Goal: Task Accomplishment & Management: Complete application form

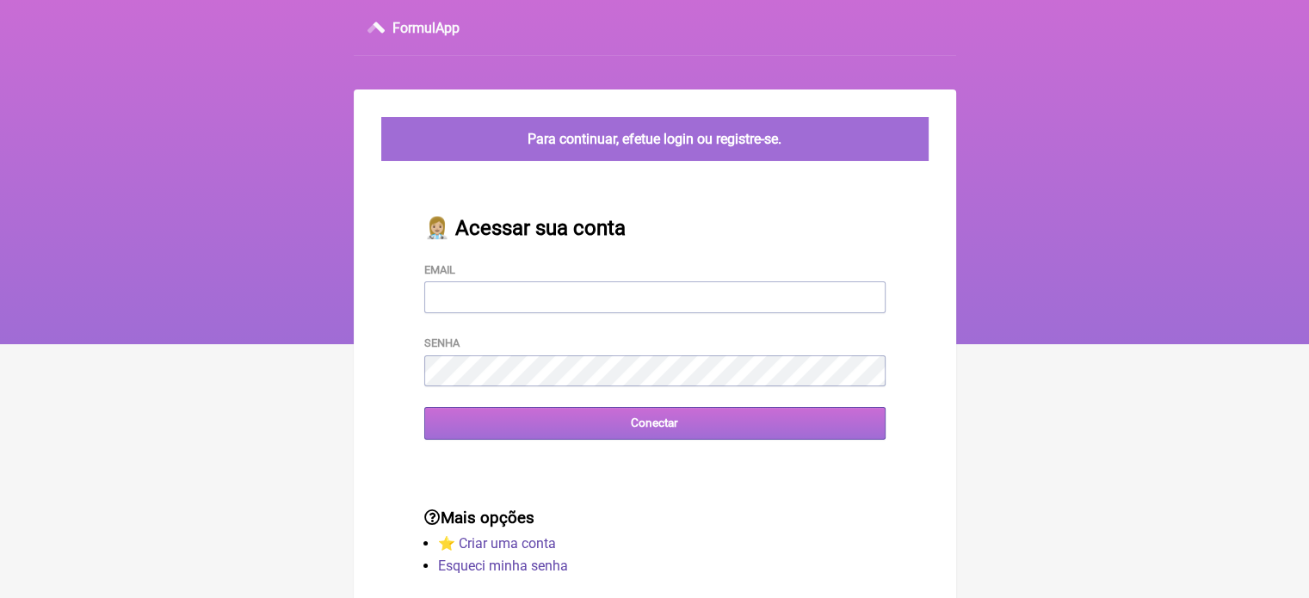
type input "vini_paschoal@yahoo.com.br"
click at [625, 434] on input "Conectar" at bounding box center [654, 423] width 461 height 32
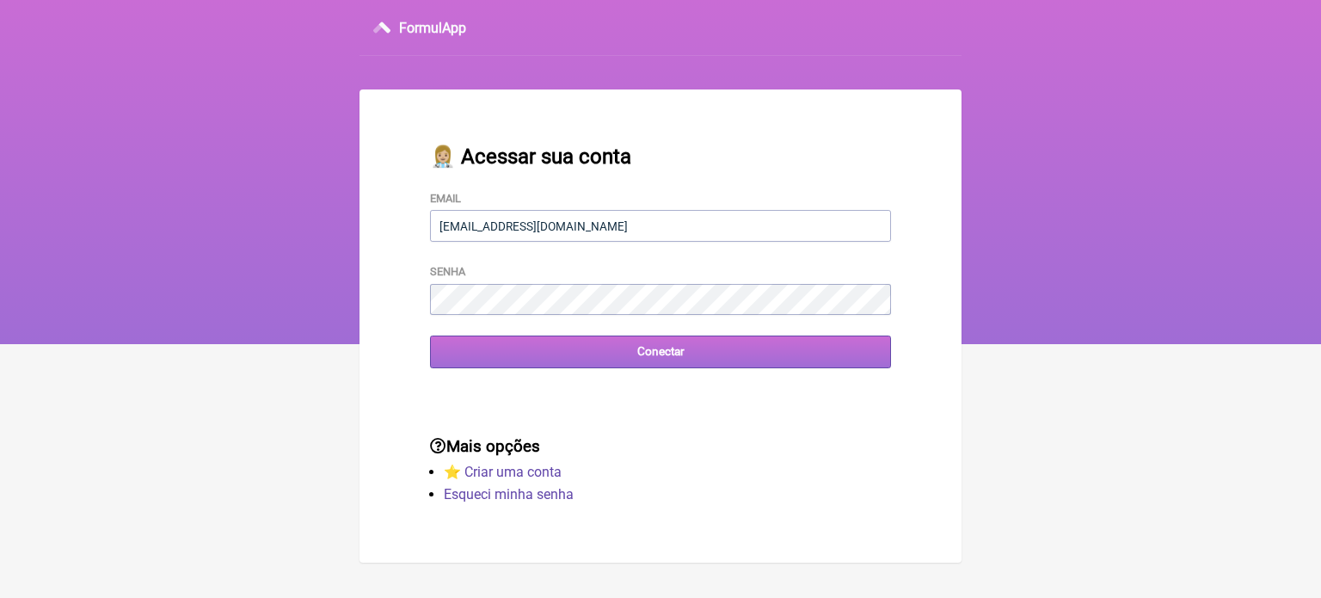
click at [473, 365] on input "Conectar" at bounding box center [660, 352] width 461 height 32
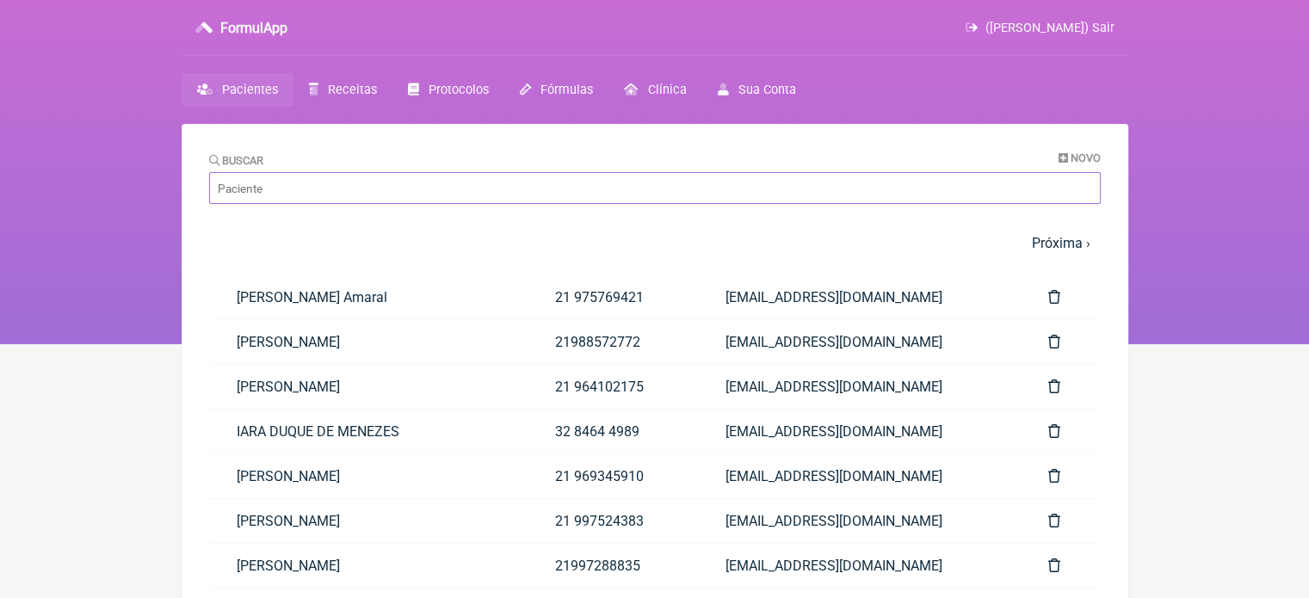
click at [423, 196] on input "Buscar" at bounding box center [654, 188] width 891 height 32
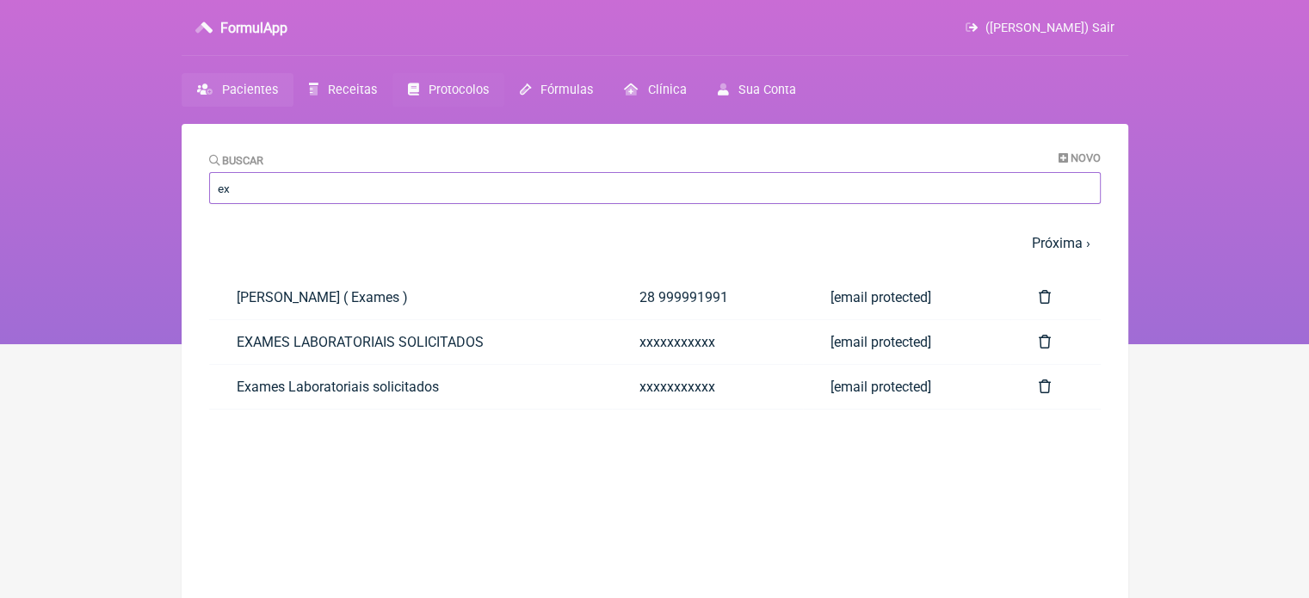
type input "e"
type input "EXA"
click at [280, 339] on link "EXAMES LABORATORIAIS SOLICITADOS" at bounding box center [410, 342] width 403 height 44
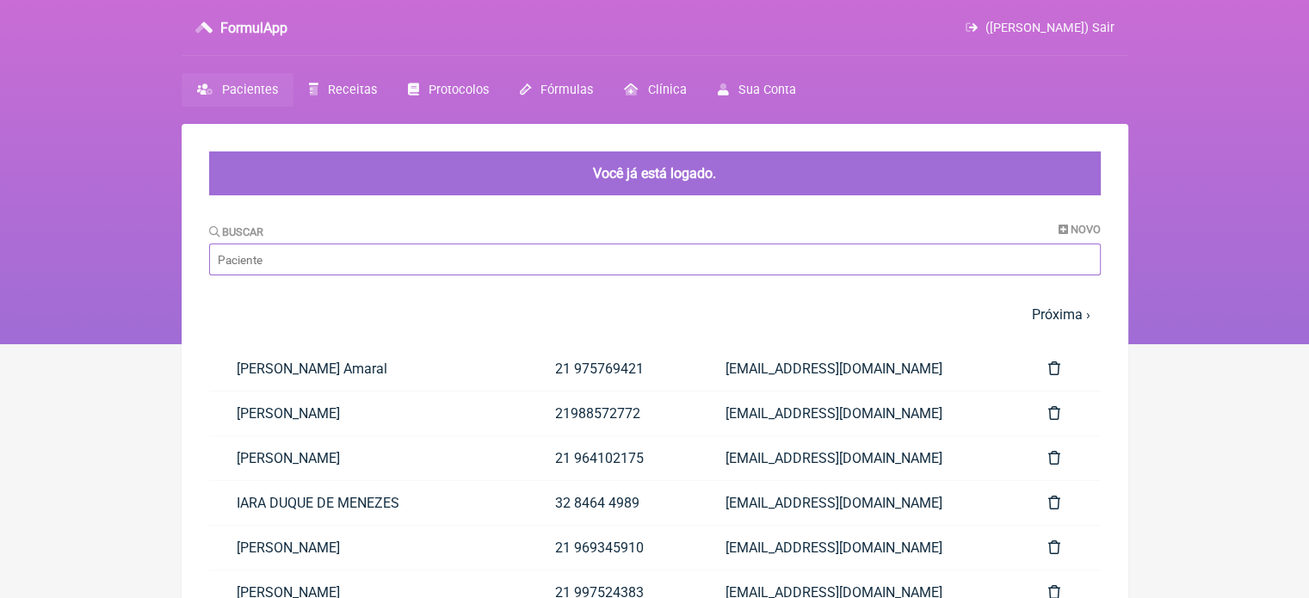
click at [358, 261] on input "Buscar" at bounding box center [654, 259] width 891 height 32
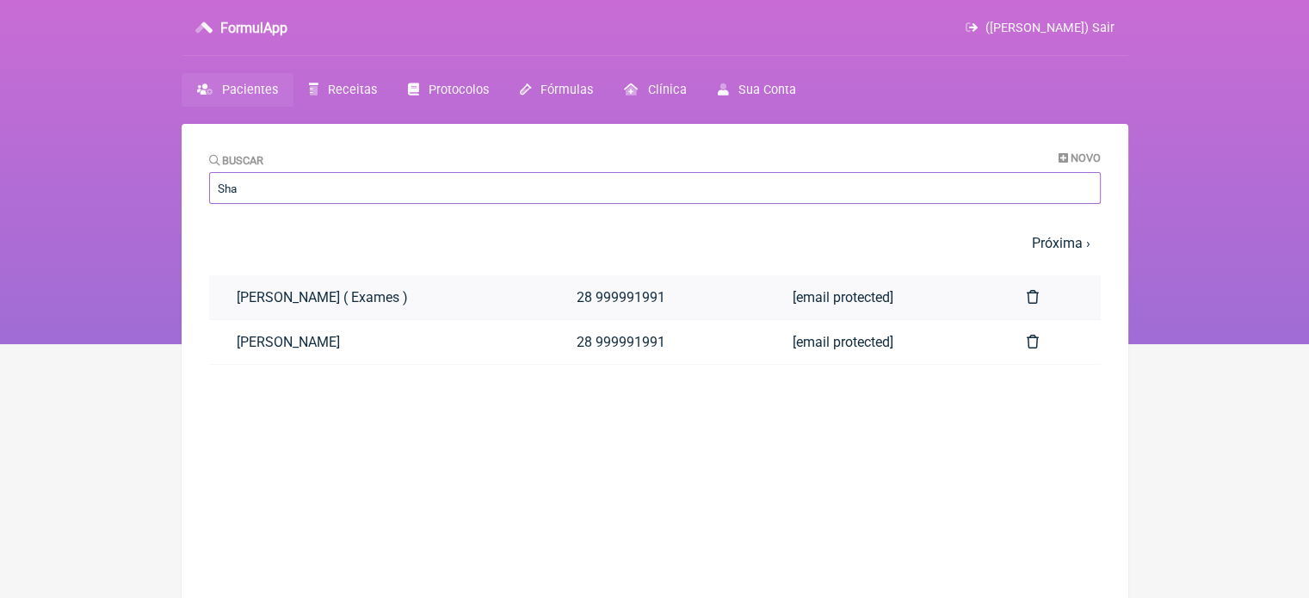
type input "Sha"
click at [403, 292] on link "[PERSON_NAME] ( Exames )" at bounding box center [379, 297] width 340 height 44
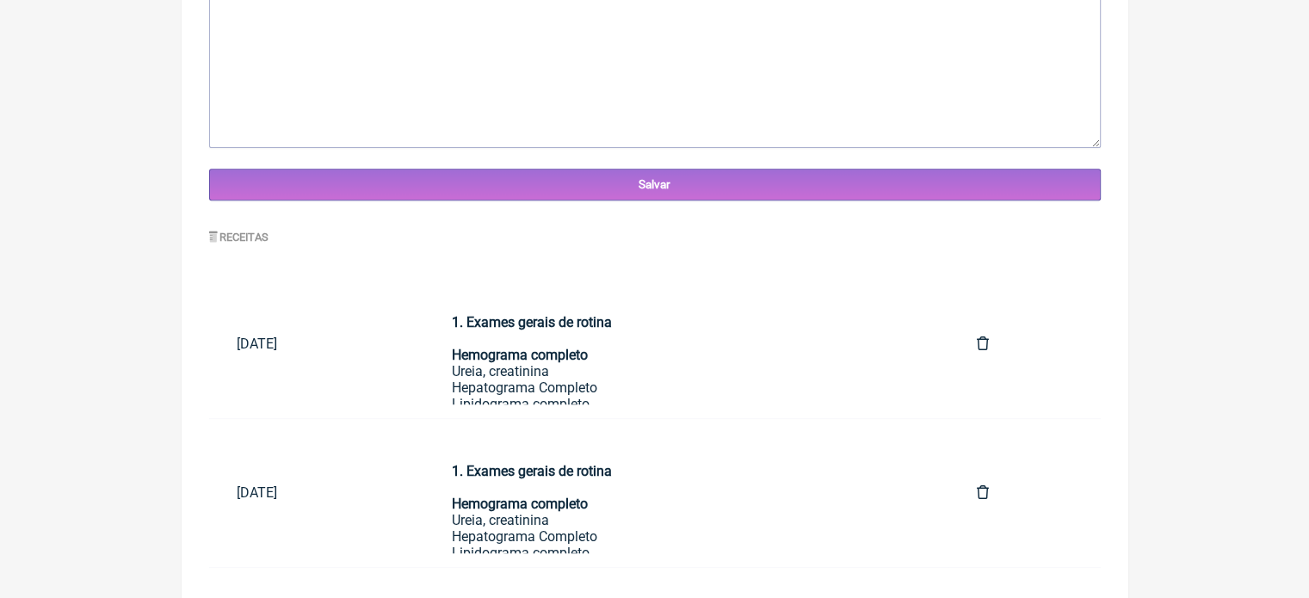
scroll to position [671, 0]
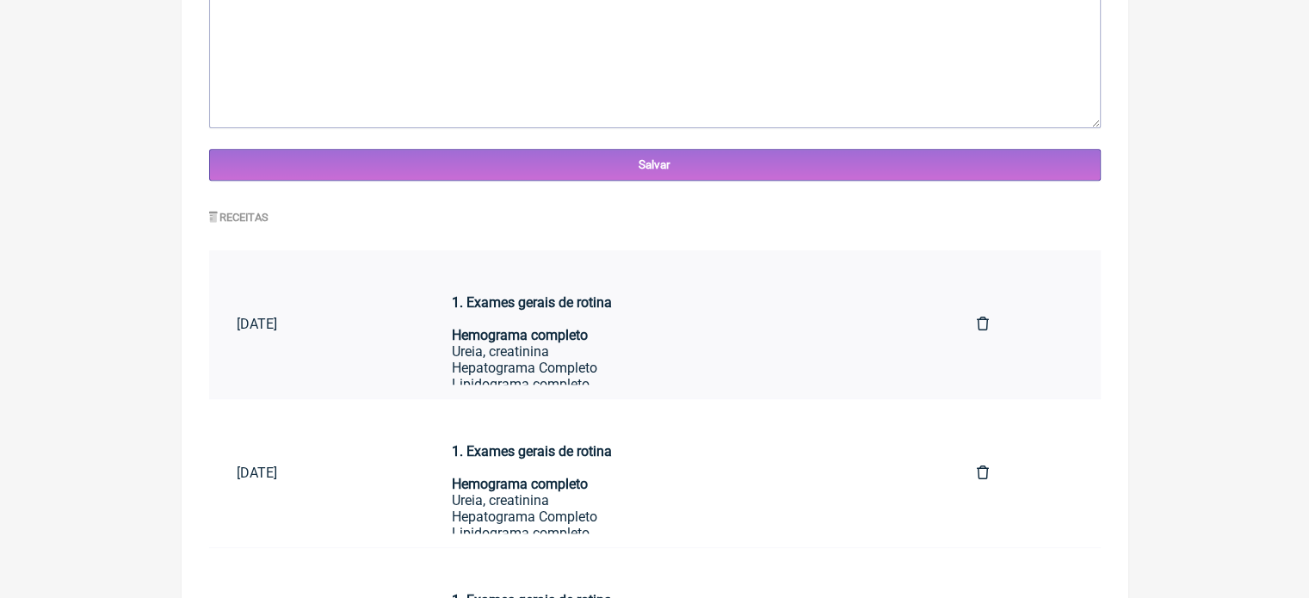
click at [674, 348] on div "1. Exames gerais de rotina Hemograma completo Ureia, creatinina Hepatograma Com…" at bounding box center [686, 359] width 469 height 163
click at [551, 364] on div "1. Exames gerais de rotina Hemograma completo Ureia, creatinina Hepatograma Com…" at bounding box center [686, 359] width 469 height 163
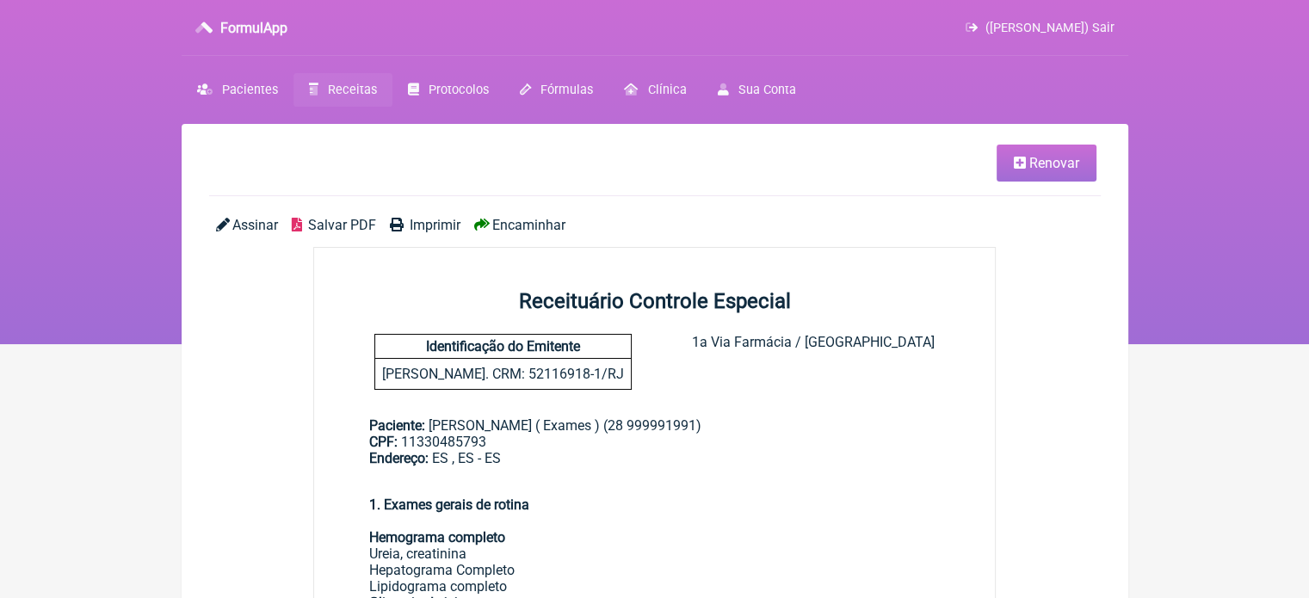
click at [1019, 171] on link "Renovar" at bounding box center [1046, 163] width 100 height 37
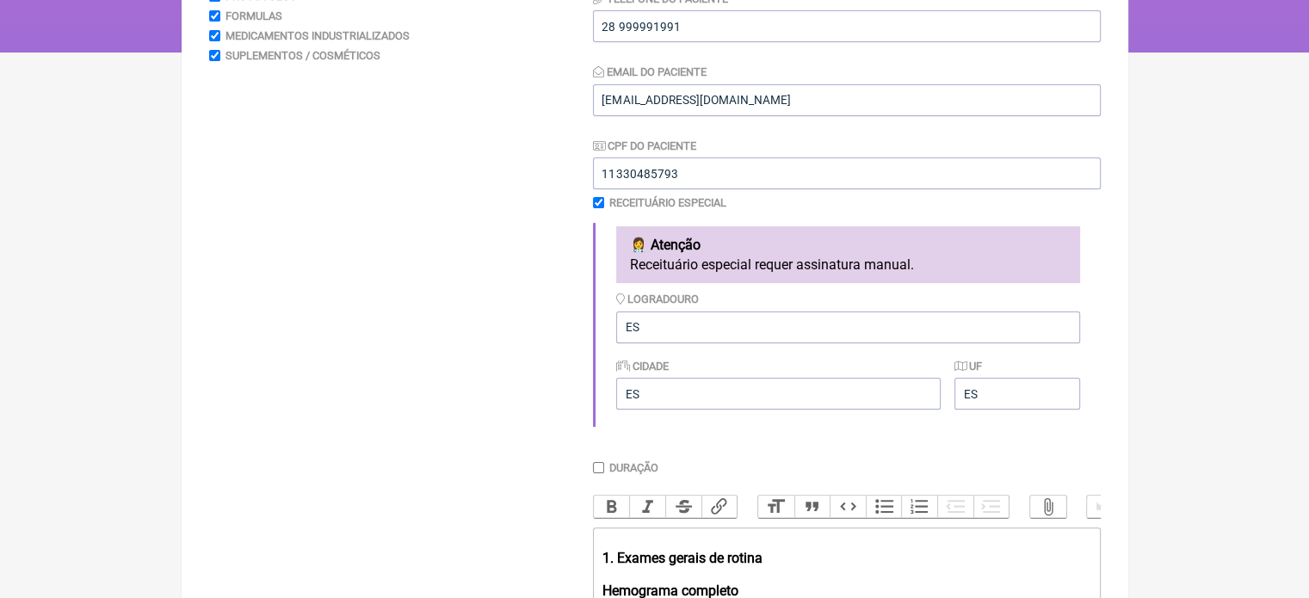
scroll to position [293, 0]
click at [595, 203] on input "checkbox" at bounding box center [598, 201] width 11 height 11
checkbox input "false"
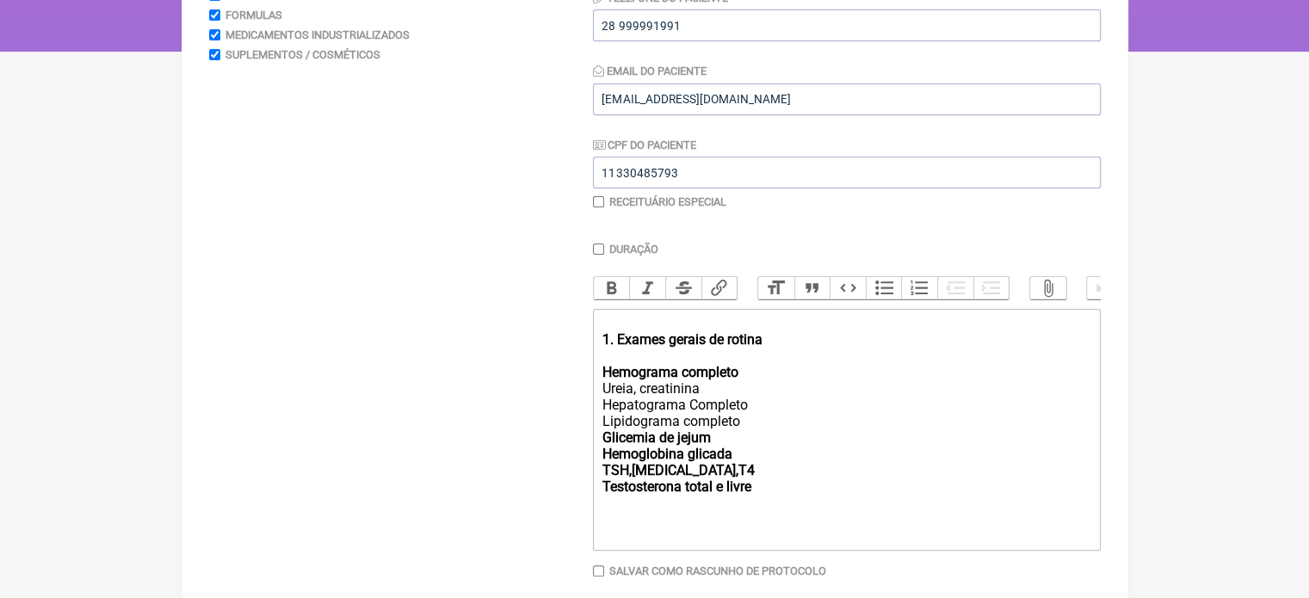
scroll to position [380, 0]
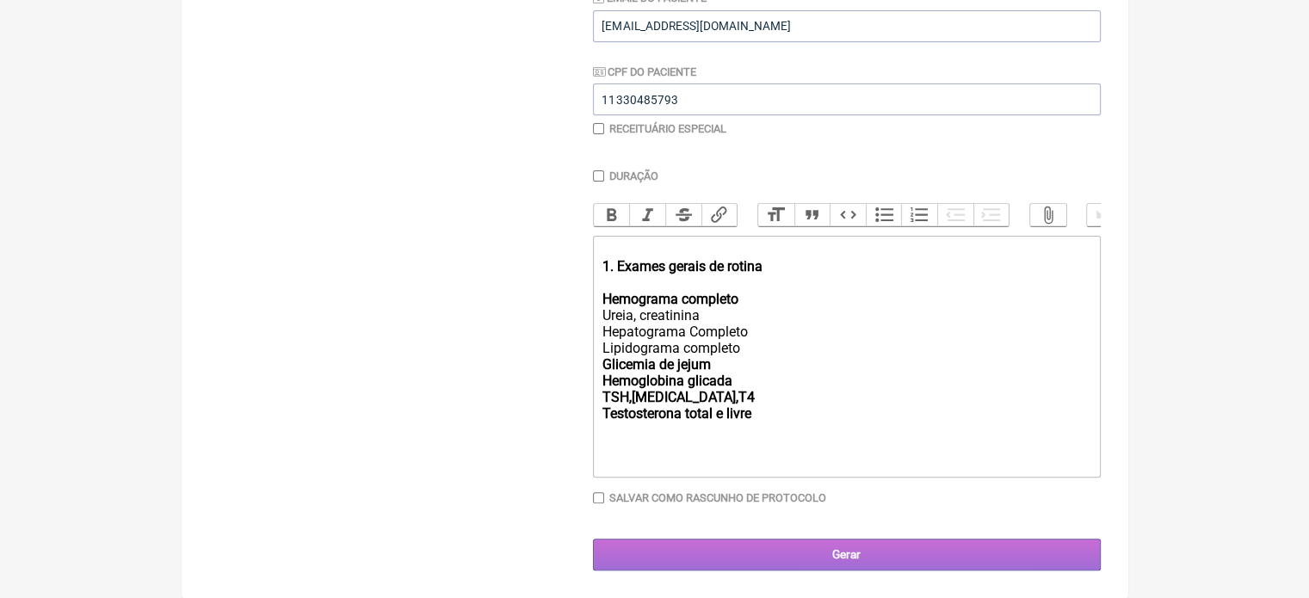
click at [848, 561] on input "Gerar" at bounding box center [847, 555] width 508 height 32
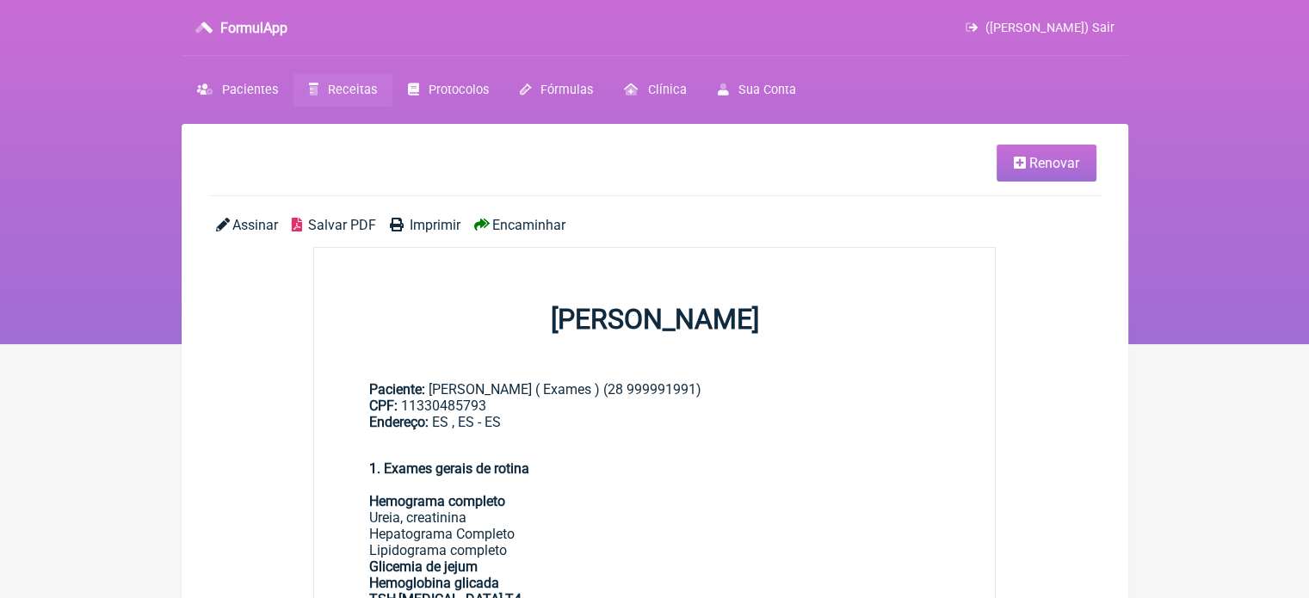
click at [518, 217] on span "Encaminhar" at bounding box center [528, 225] width 73 height 16
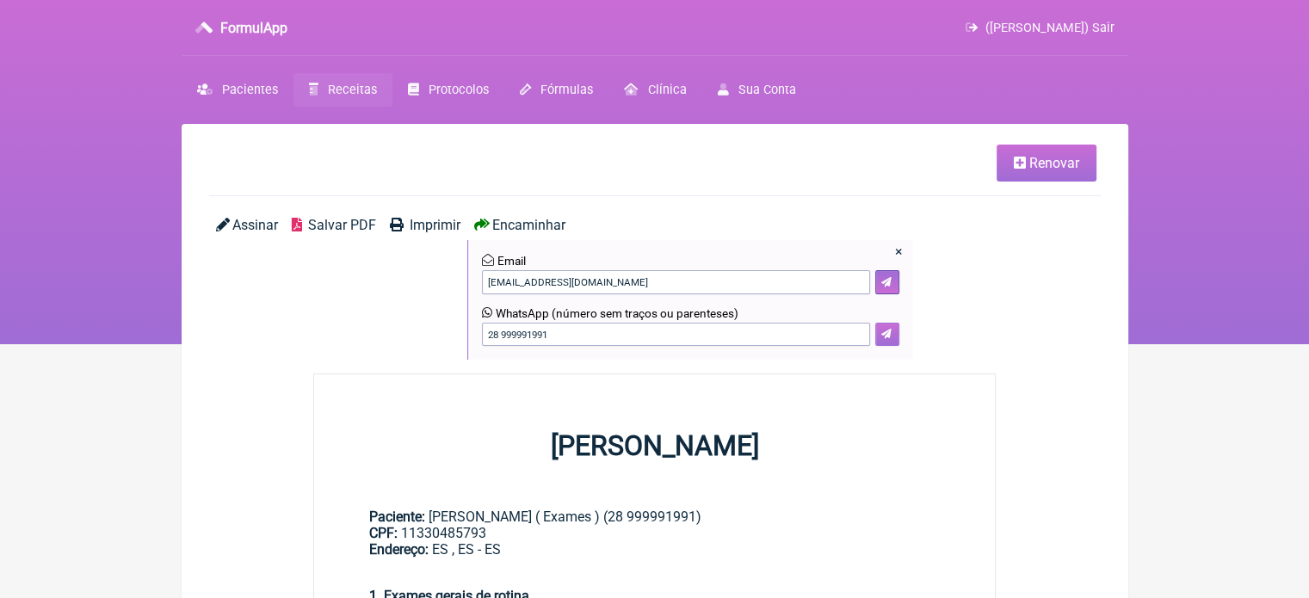
click at [888, 335] on icon at bounding box center [886, 334] width 10 height 10
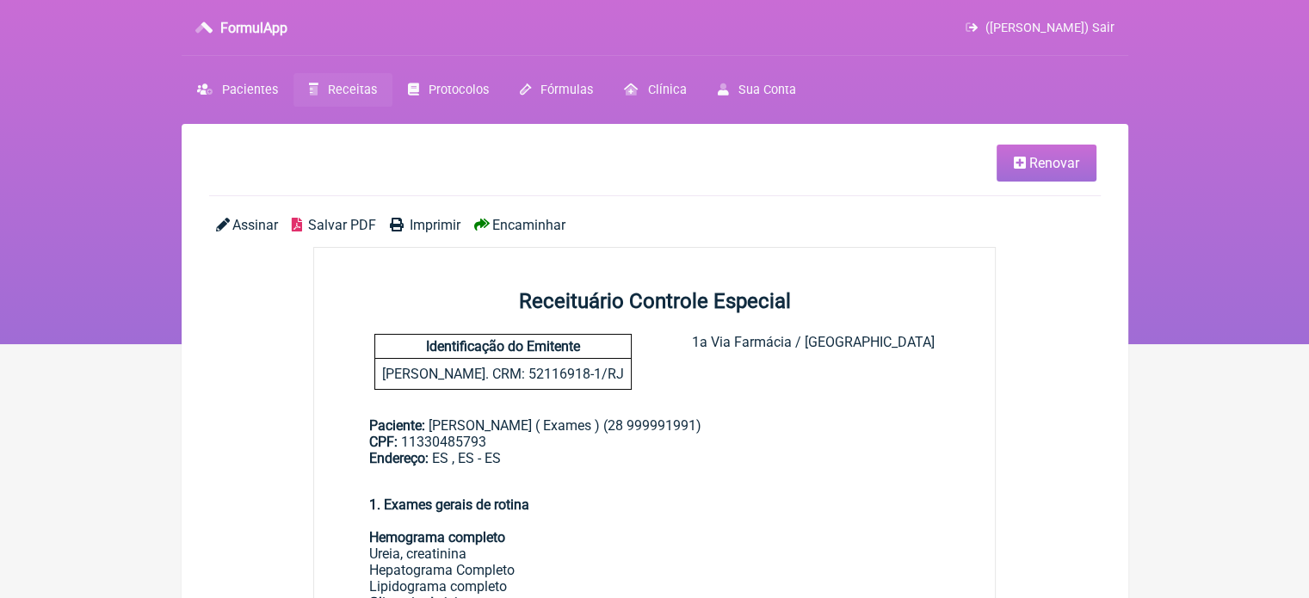
click at [1001, 155] on link "Renovar" at bounding box center [1046, 163] width 100 height 37
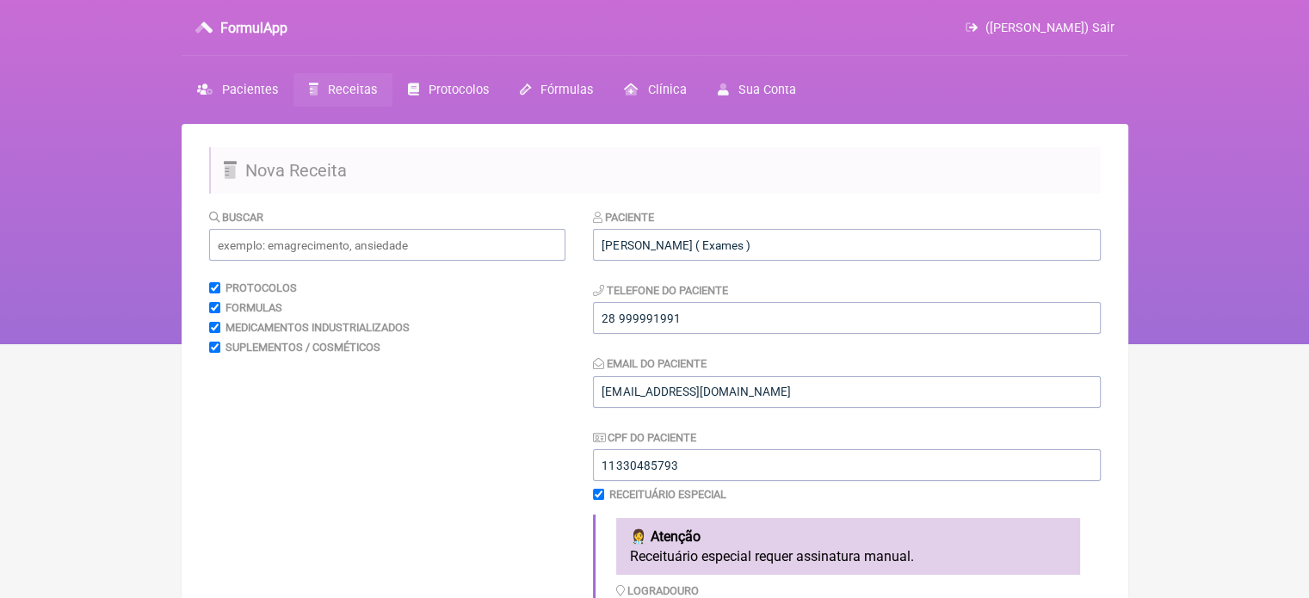
click at [599, 495] on input "checkbox" at bounding box center [598, 494] width 11 height 11
checkbox input "false"
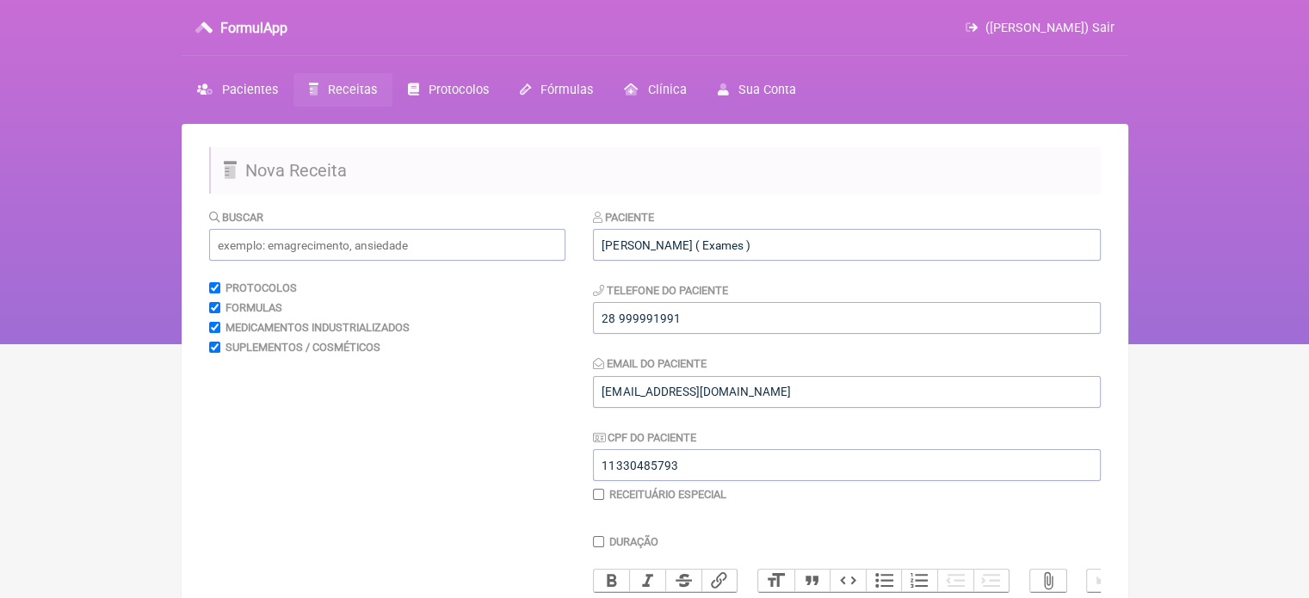
click at [598, 539] on input "Duração" at bounding box center [598, 541] width 11 height 11
checkbox input "true"
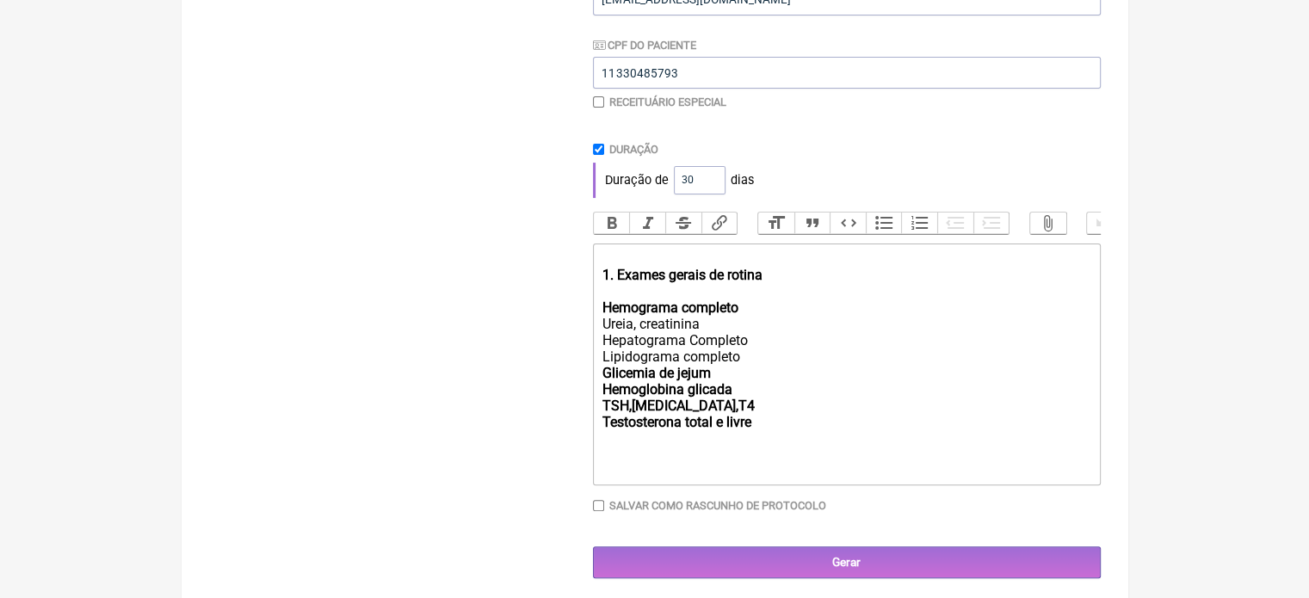
scroll to position [393, 0]
click at [769, 292] on div "1. Exames gerais de rotina Hemograma completo Ureia, creatinina Hepatograma Com…" at bounding box center [845, 330] width 489 height 163
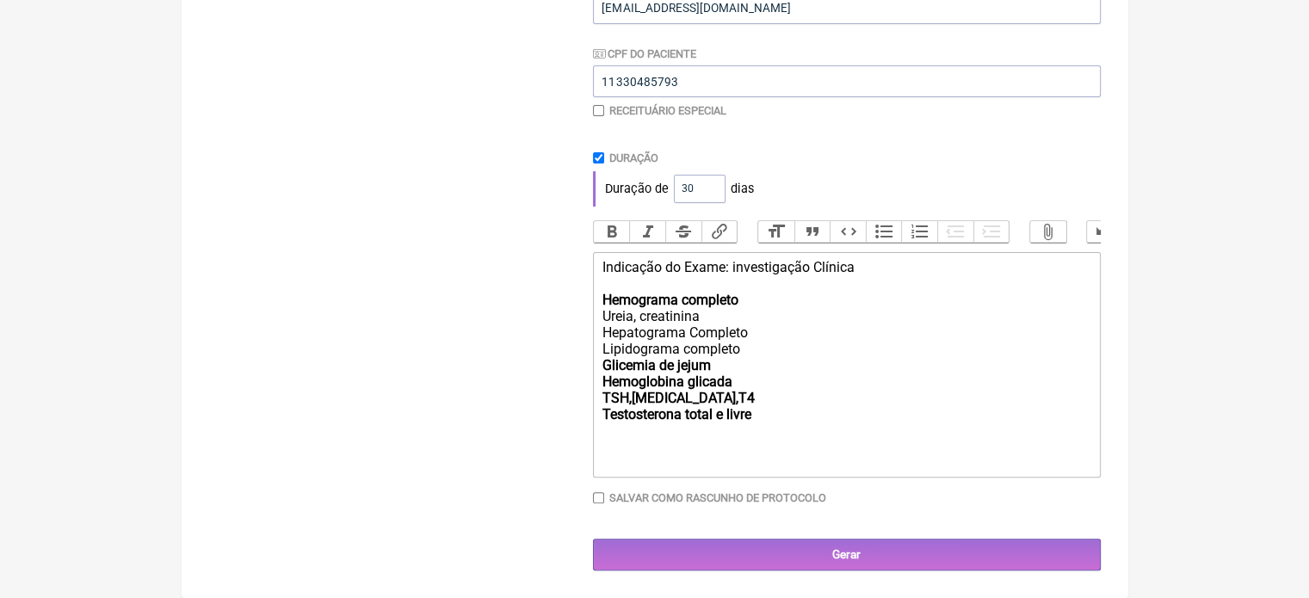
click at [736, 265] on div "Indicação do Exame: investigação Clínica Hemograma completo Ureia, creatinina H…" at bounding box center [845, 332] width 489 height 147
type trix-editor "<div>Indicação do Exame: Investigação Clínica<strong><br><br>Hemograma completo…"
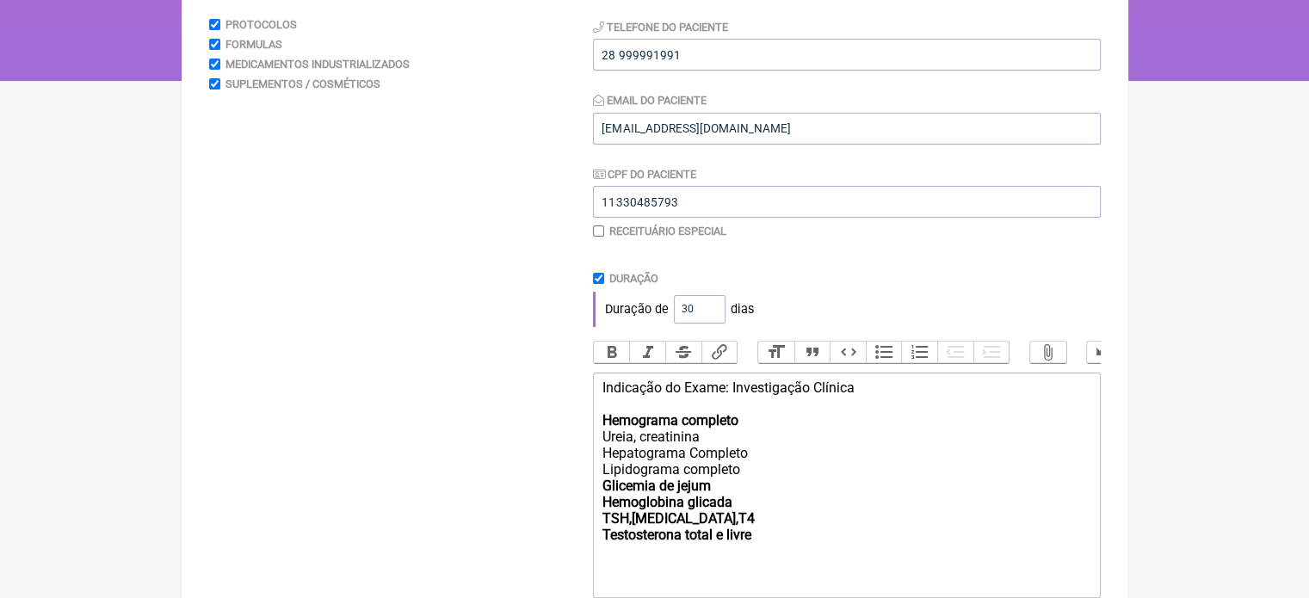
scroll to position [399, 0]
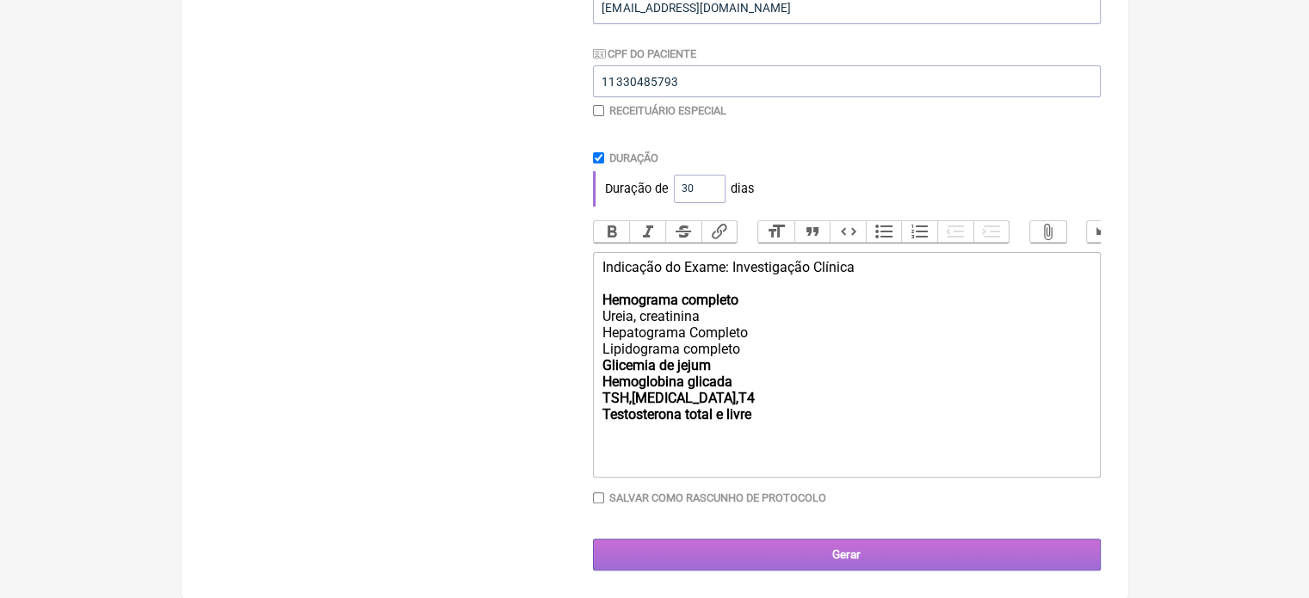
click at [754, 539] on input "Gerar" at bounding box center [847, 555] width 508 height 32
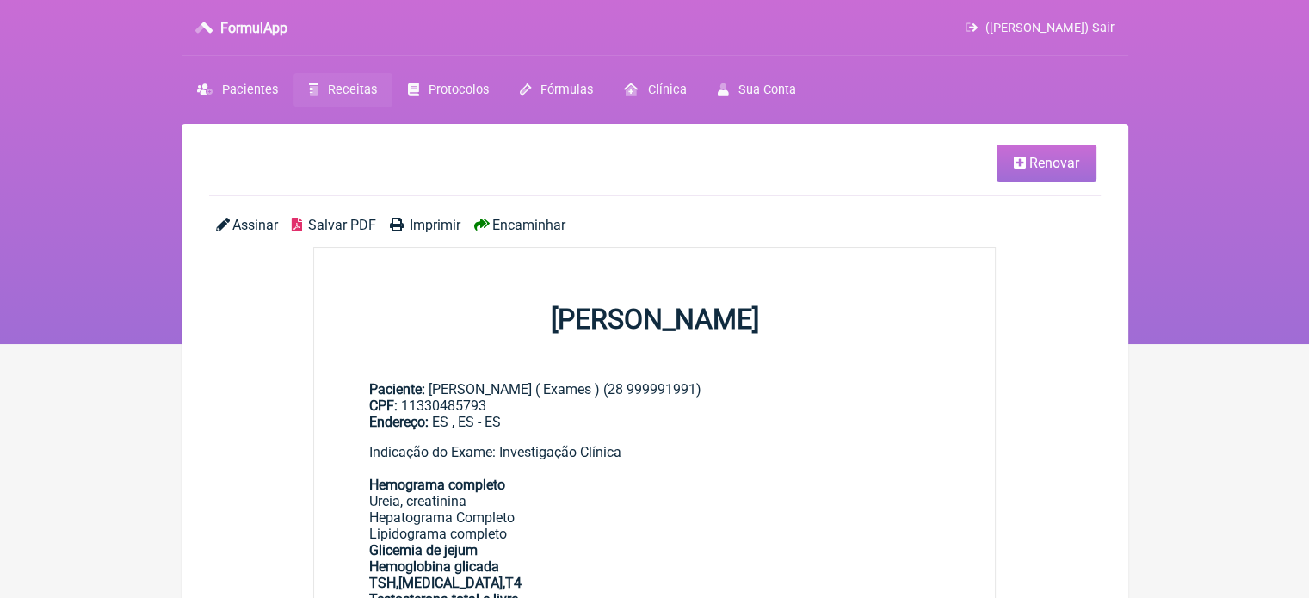
click at [1030, 159] on span "Renovar" at bounding box center [1054, 163] width 50 height 16
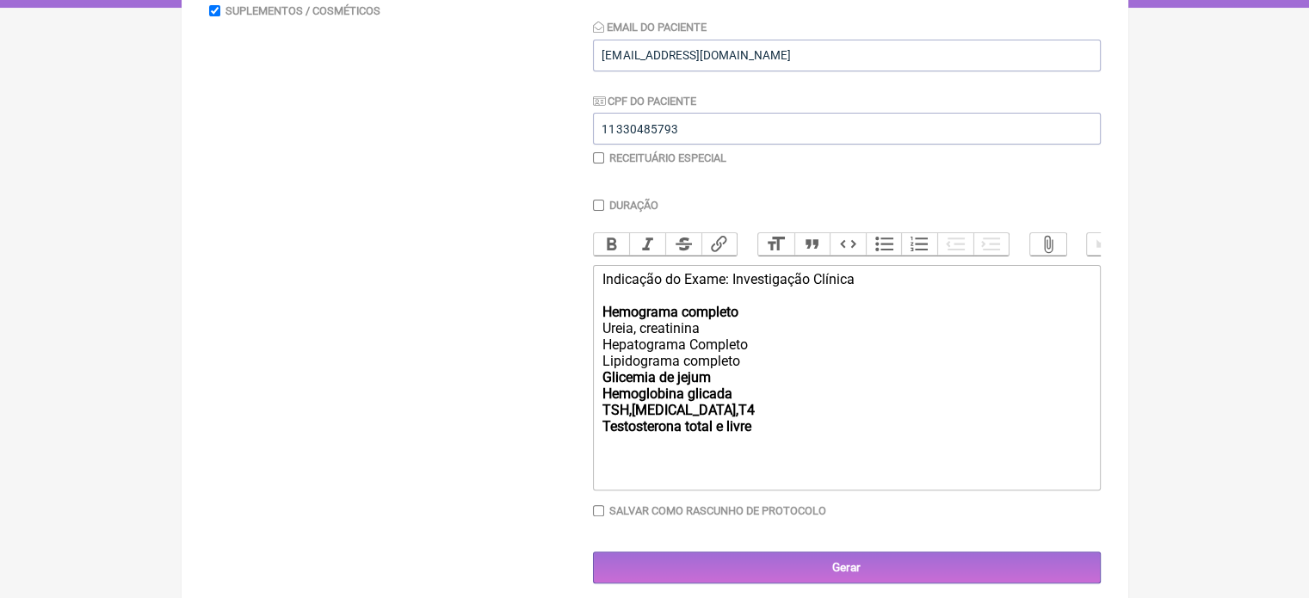
scroll to position [364, 0]
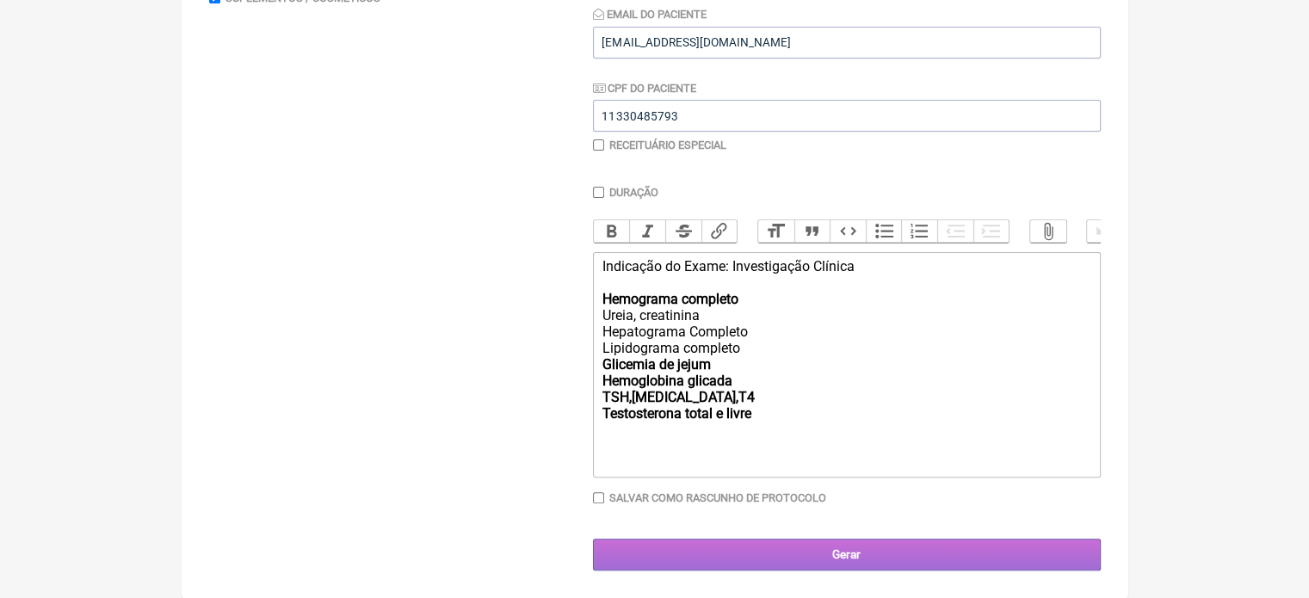
click at [902, 564] on input "Gerar" at bounding box center [847, 555] width 508 height 32
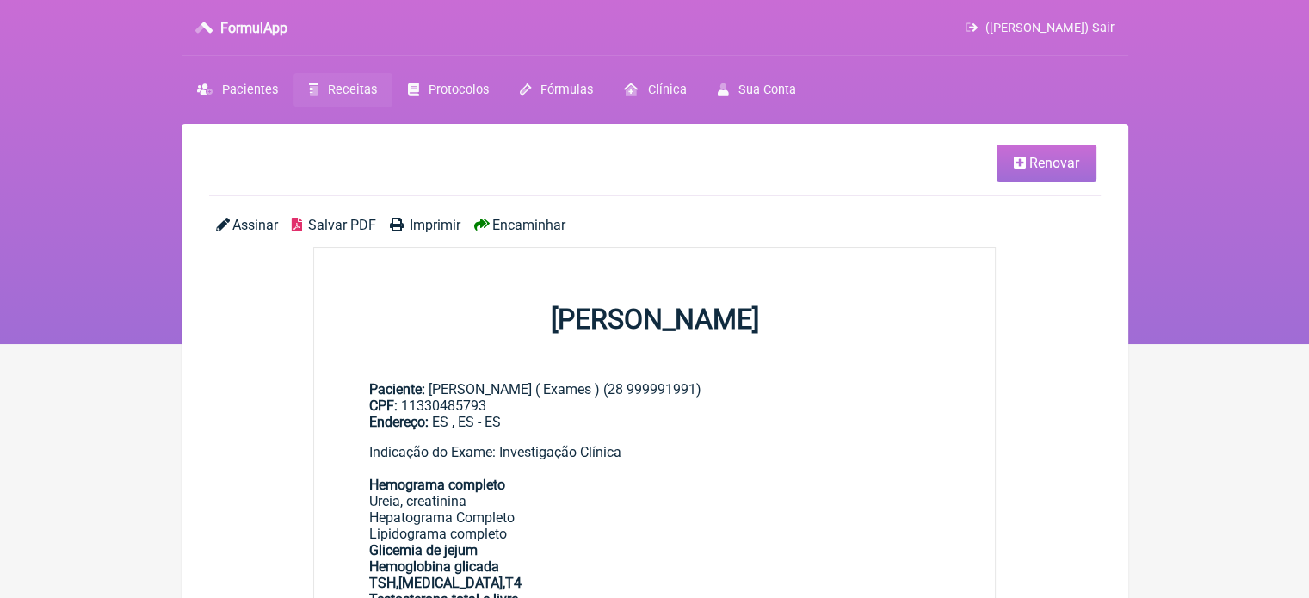
click at [509, 226] on span "Encaminhar" at bounding box center [528, 225] width 73 height 16
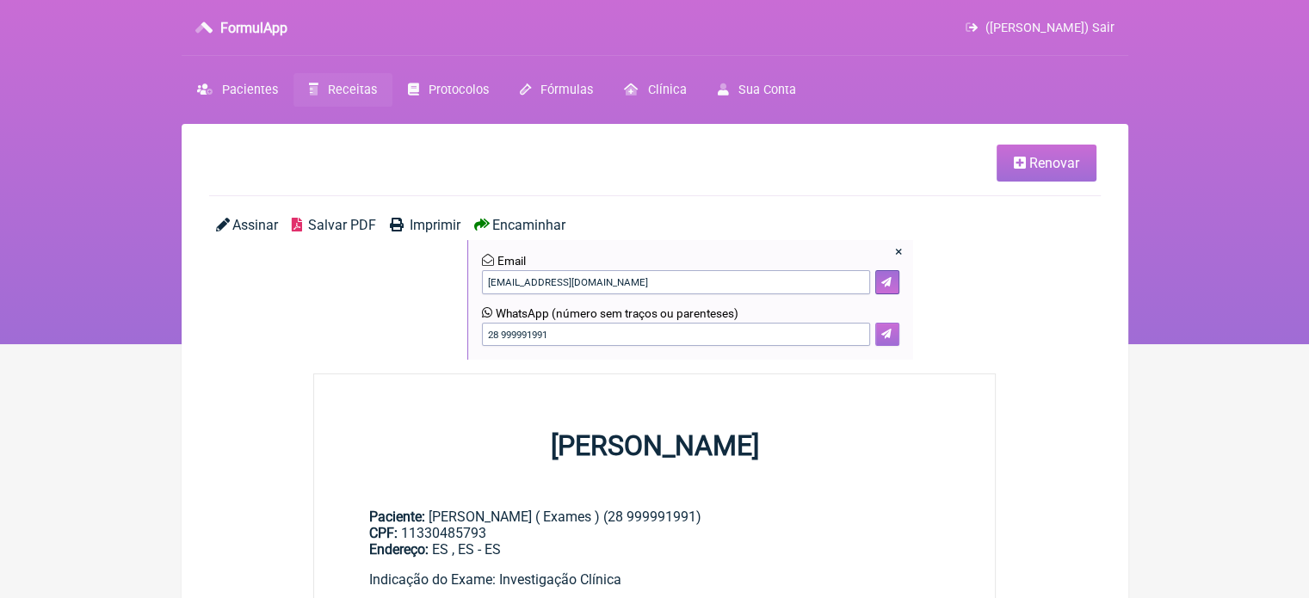
click at [895, 333] on button at bounding box center [887, 335] width 24 height 24
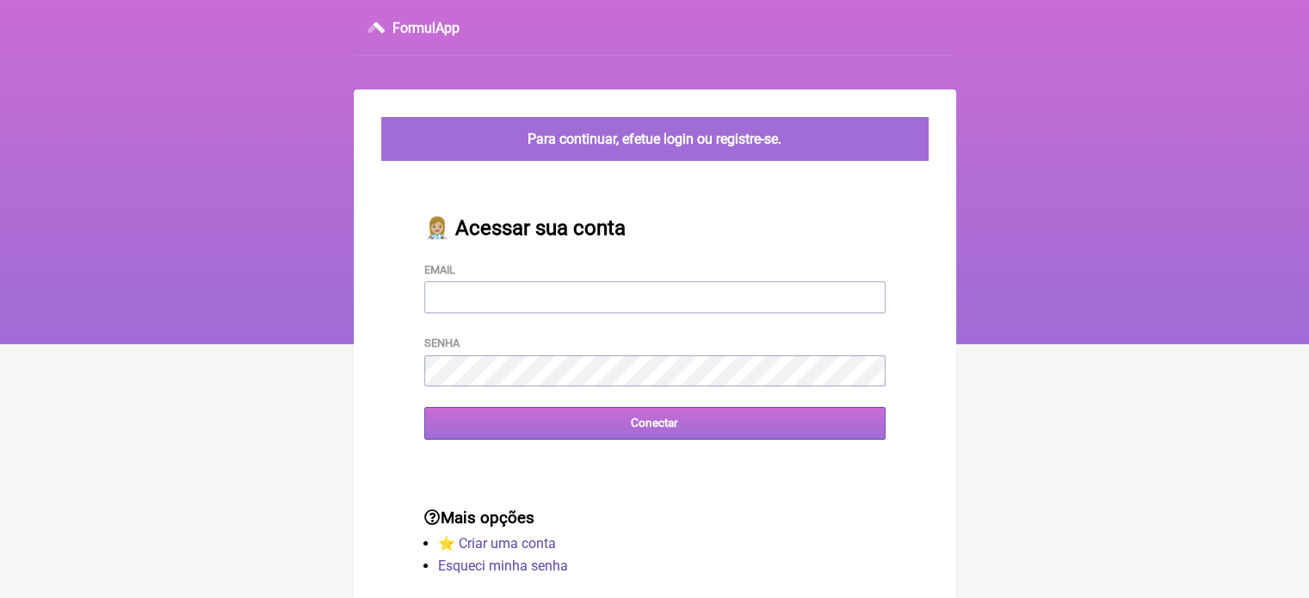
type input "vini_paschoal@yahoo.com.br"
click at [560, 435] on input "Conectar" at bounding box center [654, 423] width 461 height 32
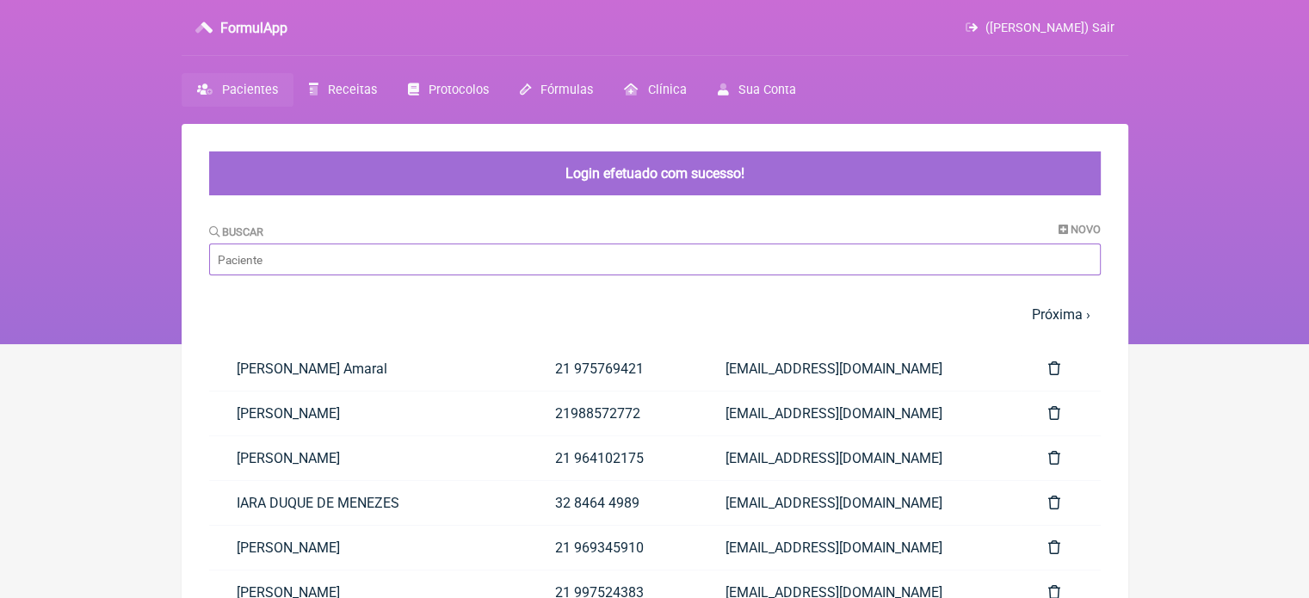
click at [464, 261] on input "Buscar" at bounding box center [654, 259] width 891 height 32
type input "W"
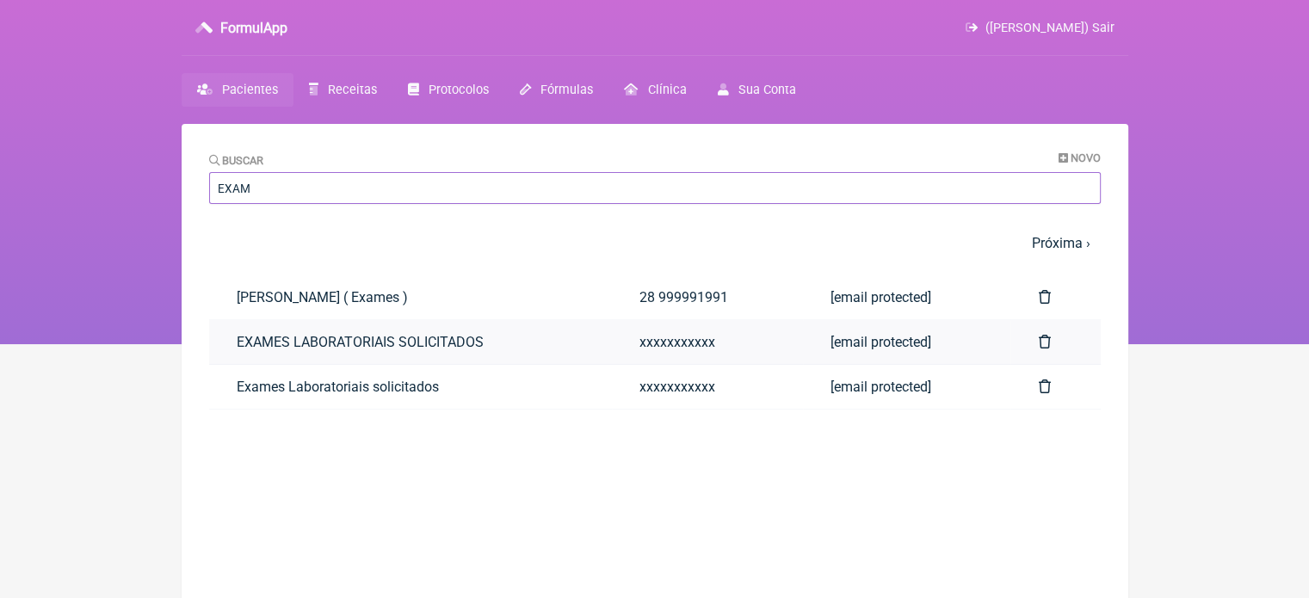
type input "EXAM"
click at [426, 349] on link "EXAMES LABORATORIAIS SOLICITADOS" at bounding box center [410, 342] width 403 height 44
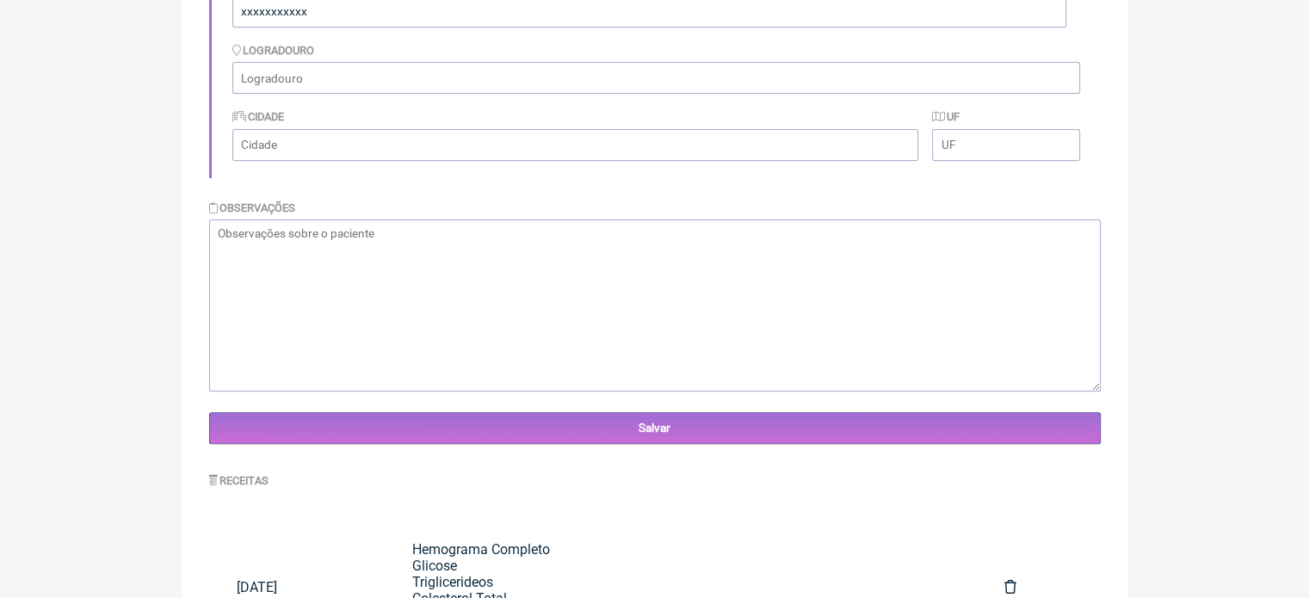
scroll to position [559, 0]
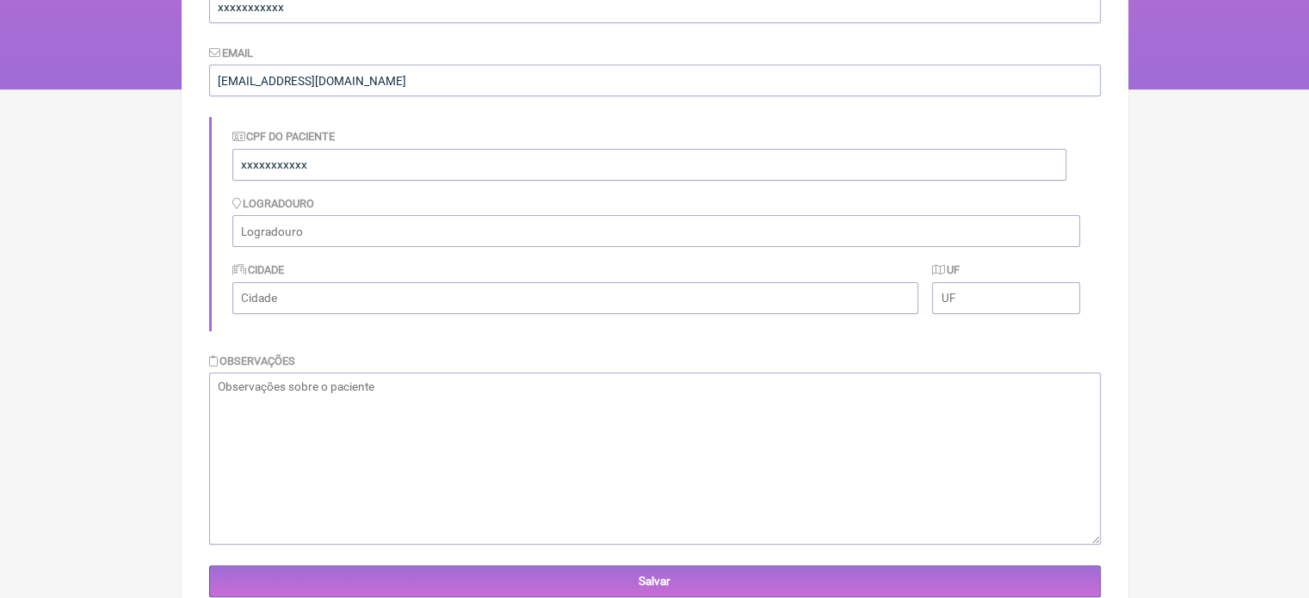
scroll to position [0, 0]
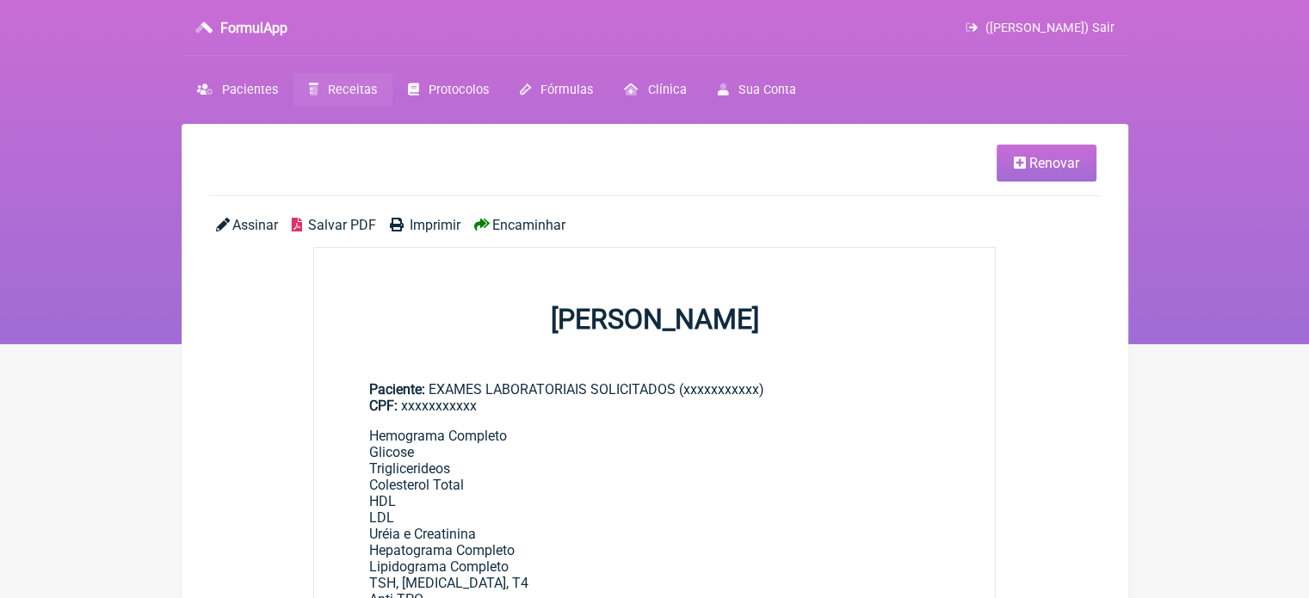
click at [1014, 156] on icon at bounding box center [1019, 163] width 12 height 14
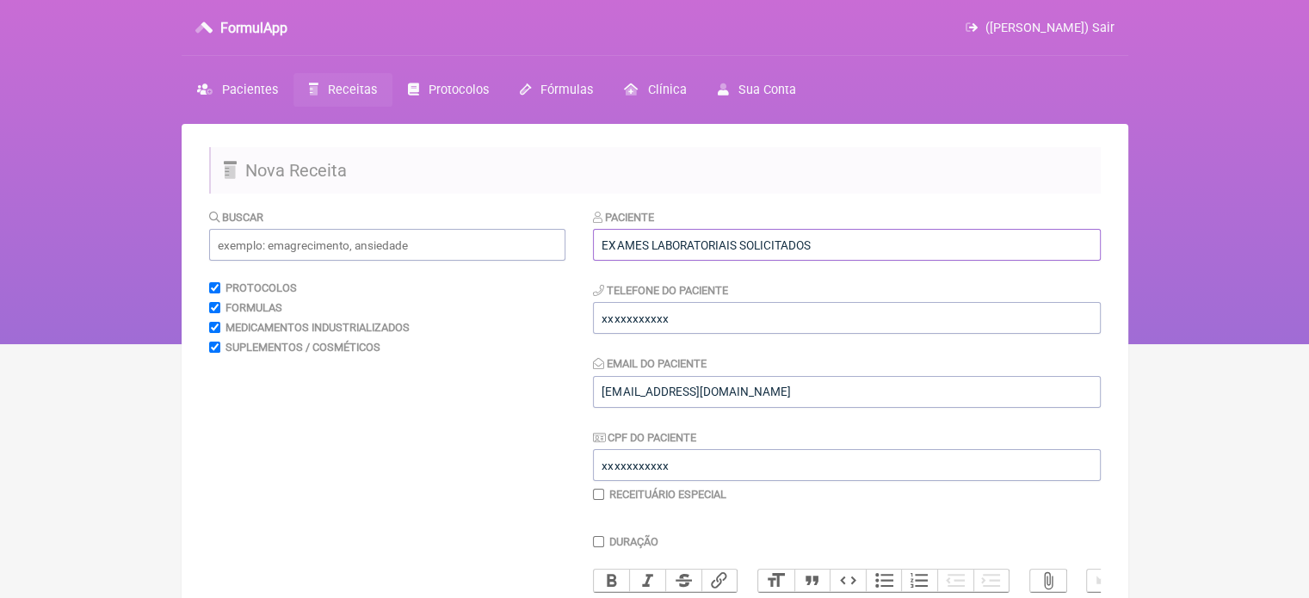
click at [829, 244] on input "EXAMES LABORATORIAIS SOLICITADOS" at bounding box center [847, 245] width 508 height 32
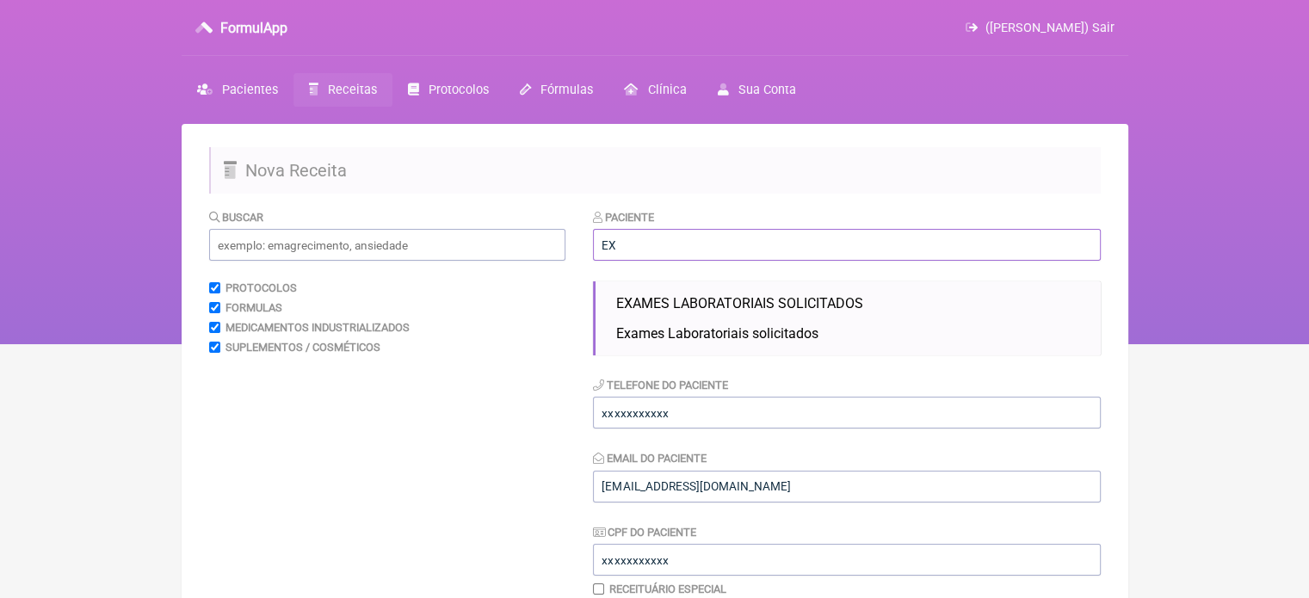
type input "E"
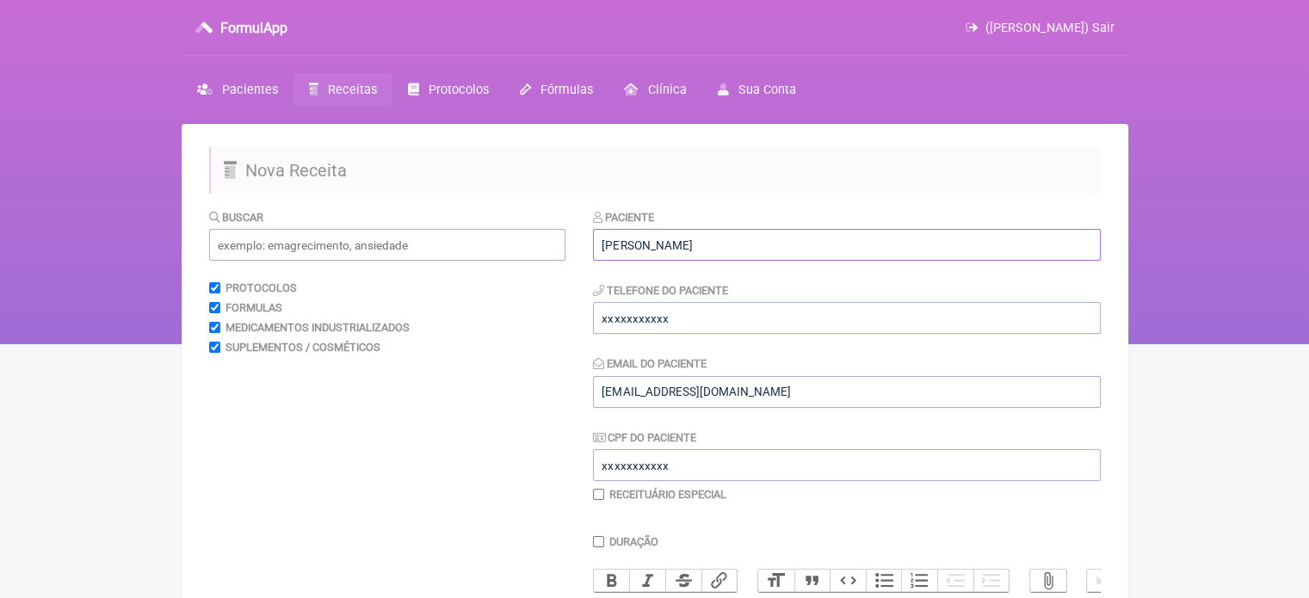
click at [649, 243] on input "Kamile nunes do Nascimento" at bounding box center [847, 245] width 508 height 32
type input "[PERSON_NAME] do [PERSON_NAME]"
click at [716, 321] on input "xxxxxxxxxxx" at bounding box center [847, 318] width 508 height 32
type input "x"
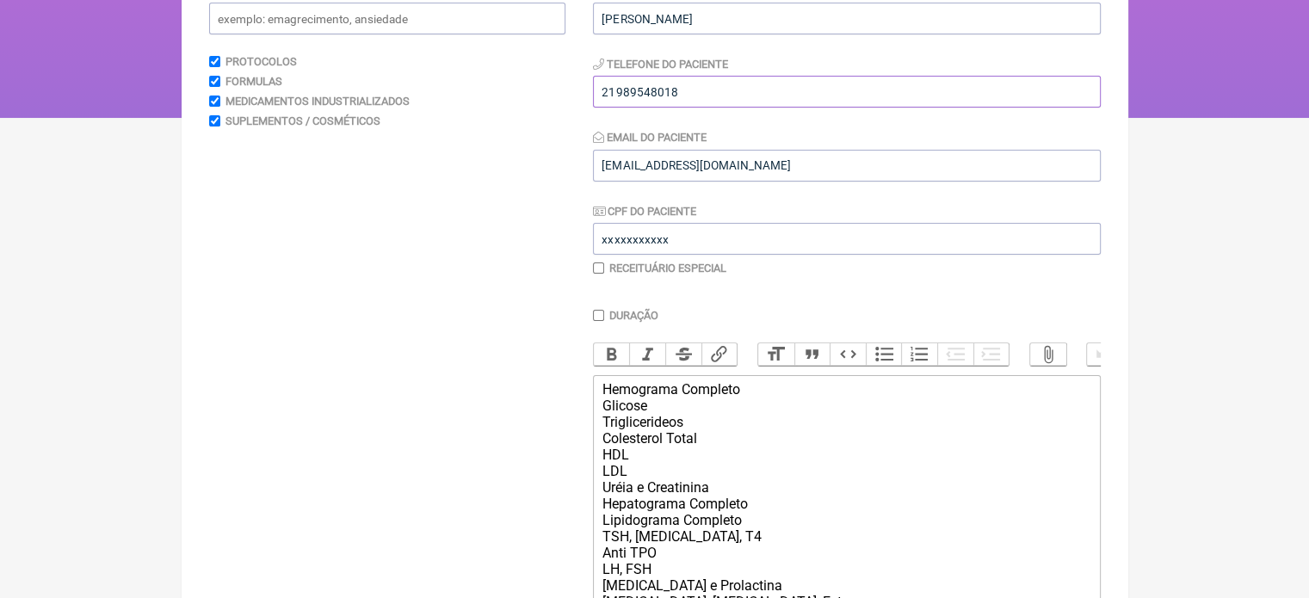
scroll to position [232, 0]
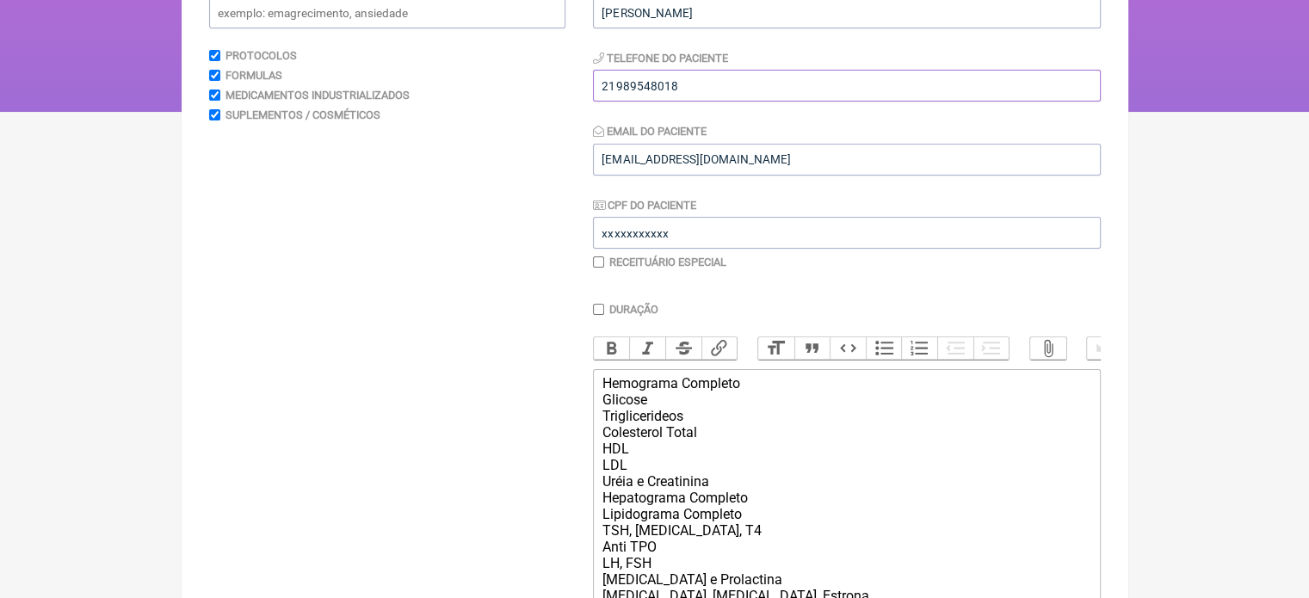
type input "21989548018"
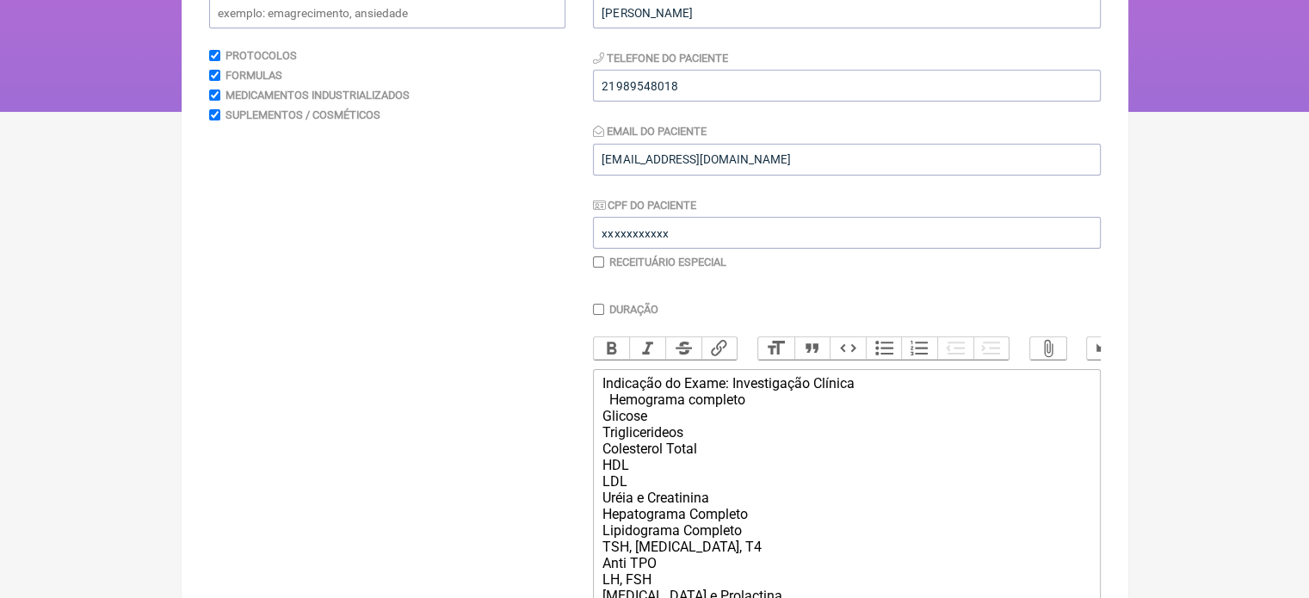
type trix-editor "<div>Indicação do Exame: Investigação Clínica&nbsp; &nbsp; &nbsp; &nbsp; &nbsp;…"
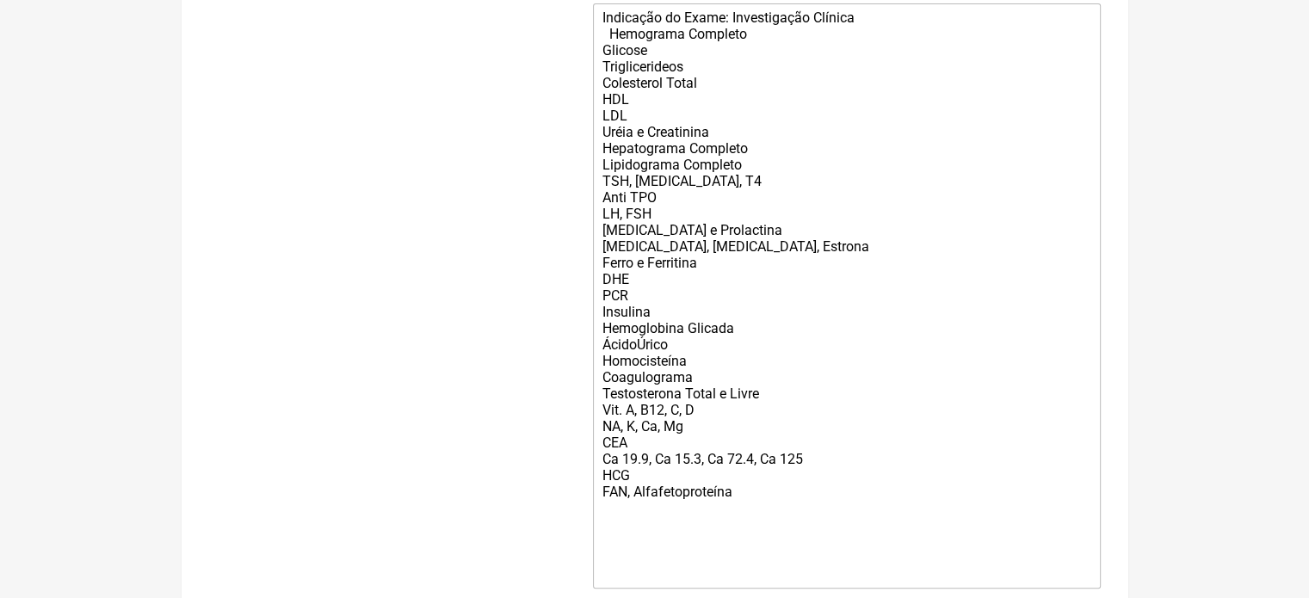
scroll to position [727, 0]
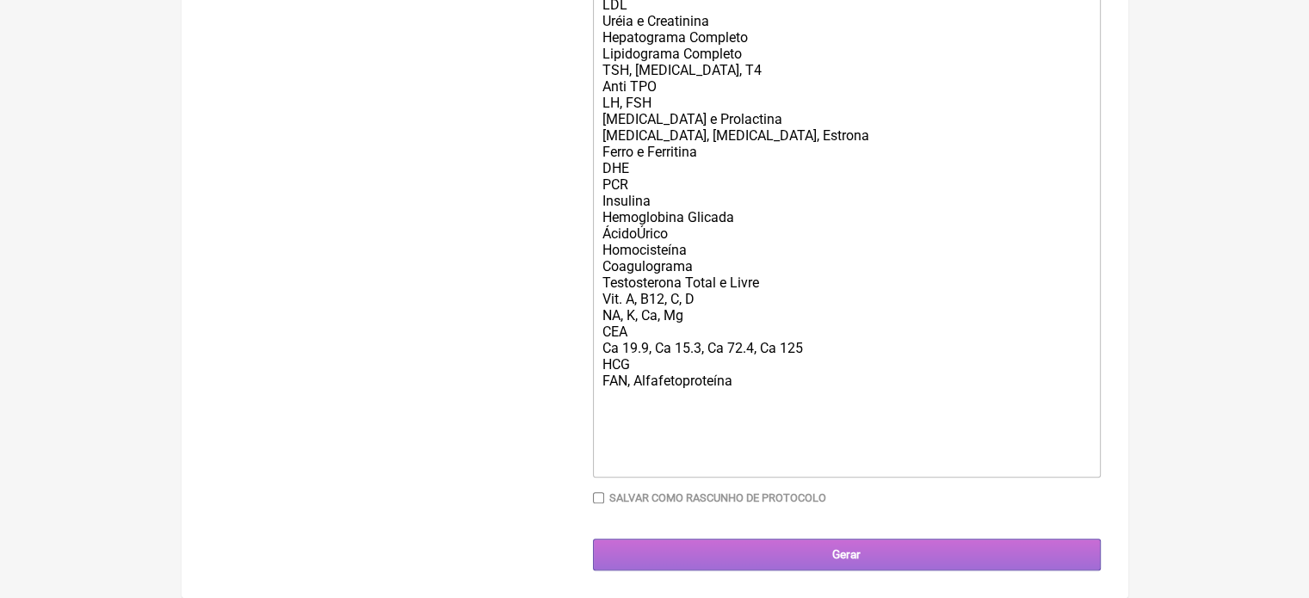
click at [940, 544] on input "Gerar" at bounding box center [847, 555] width 508 height 32
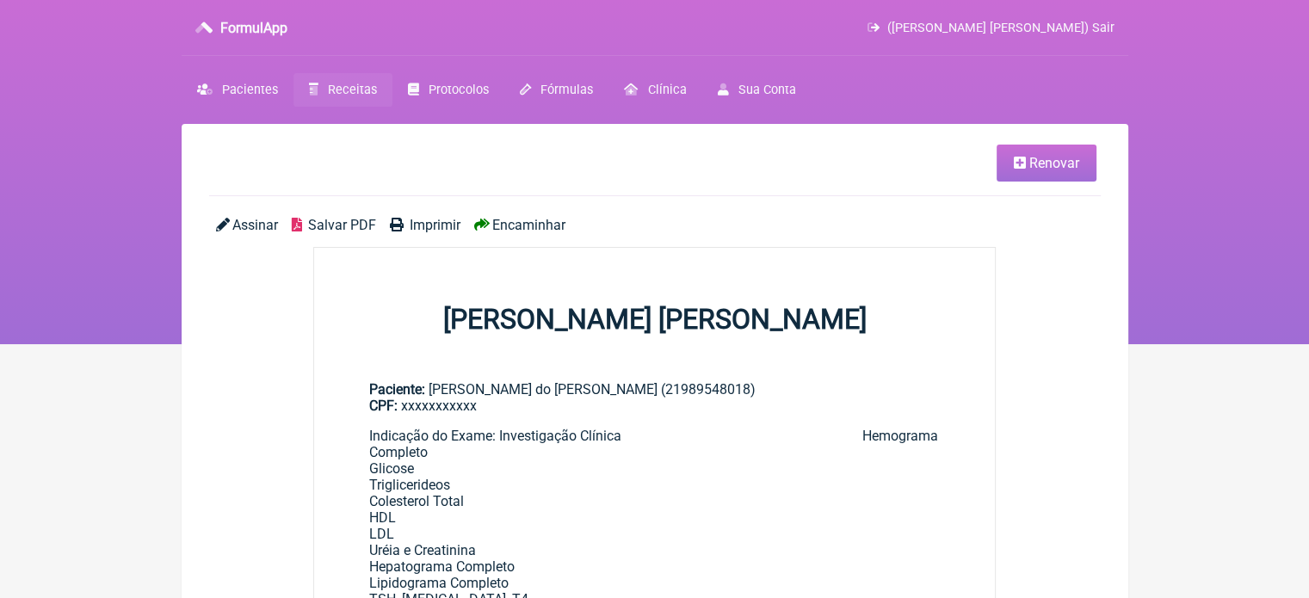
click at [533, 233] on div "Assinar Salvar PDF Imprimir Encaminhar" at bounding box center [654, 232] width 891 height 30
click at [540, 225] on span "Encaminhar" at bounding box center [528, 225] width 73 height 16
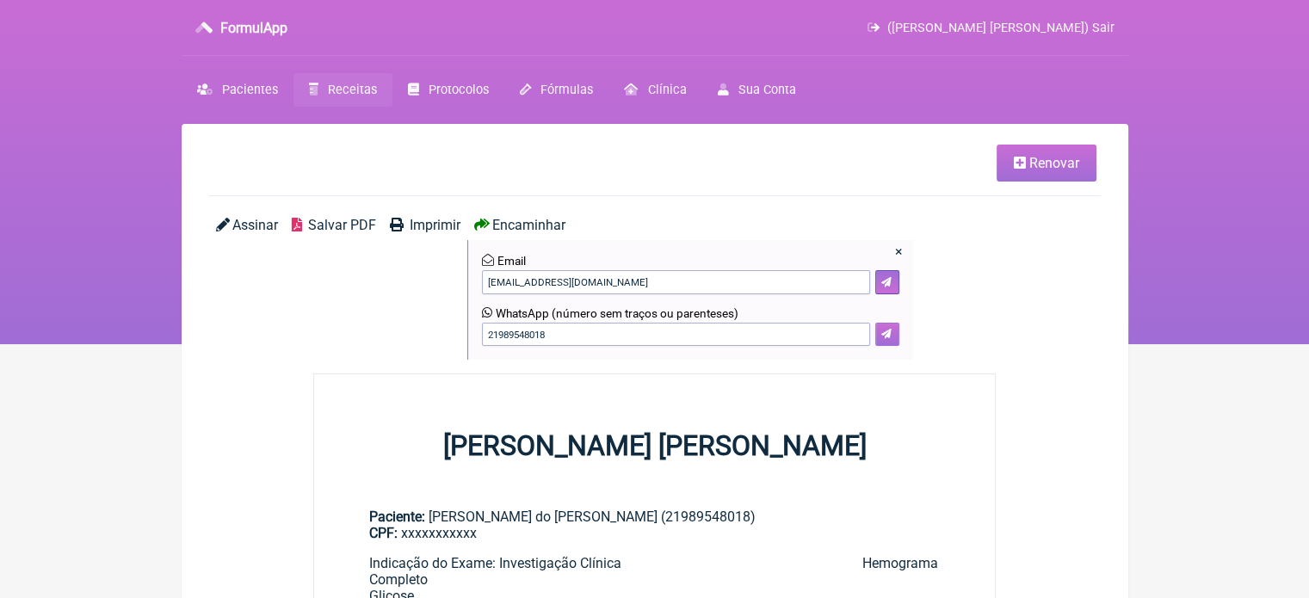
click at [887, 338] on icon at bounding box center [886, 334] width 10 height 10
click at [1063, 157] on span "Renovar" at bounding box center [1054, 163] width 50 height 16
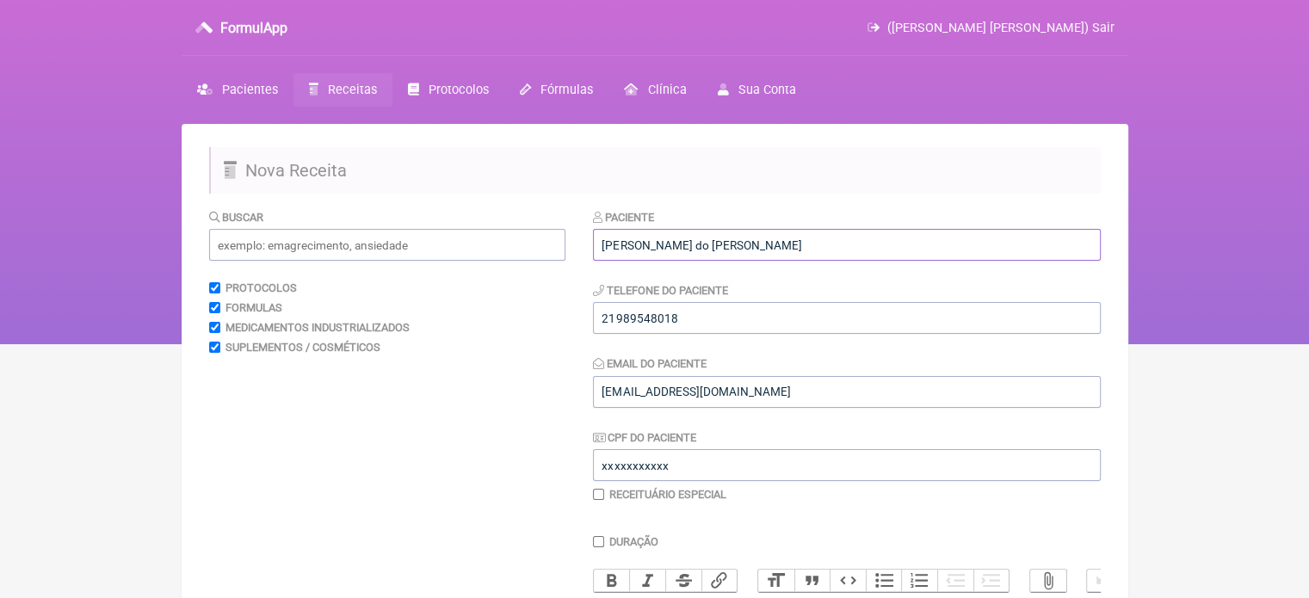
click at [795, 246] on input "[PERSON_NAME] do [PERSON_NAME]" at bounding box center [847, 245] width 508 height 32
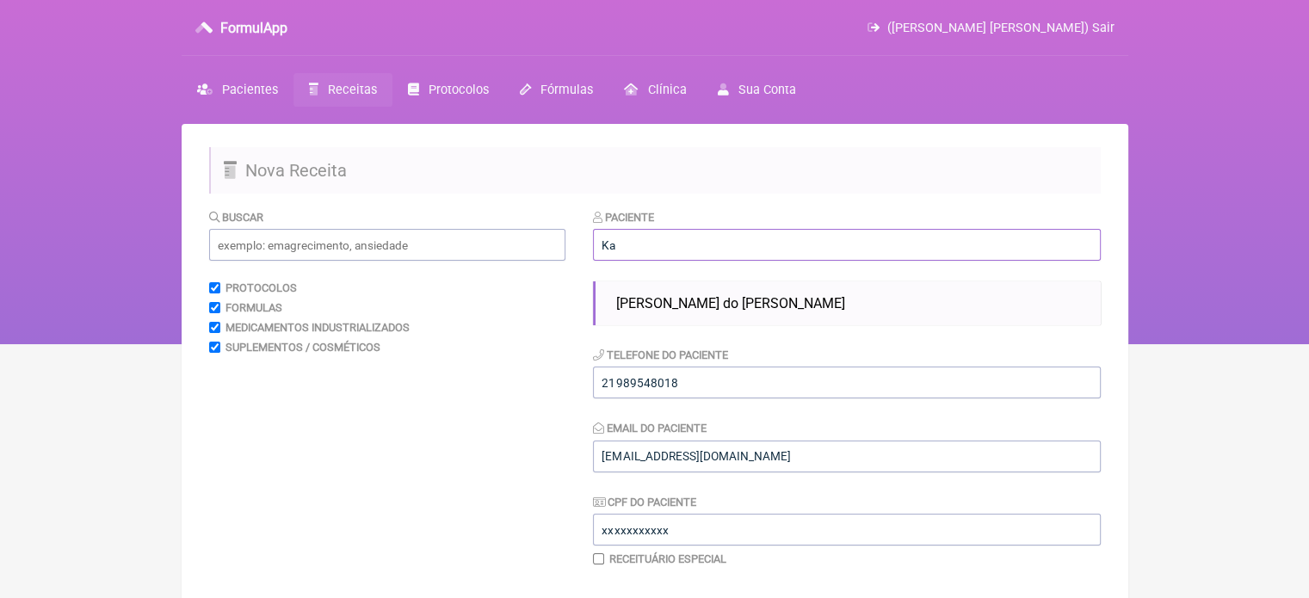
type input "K"
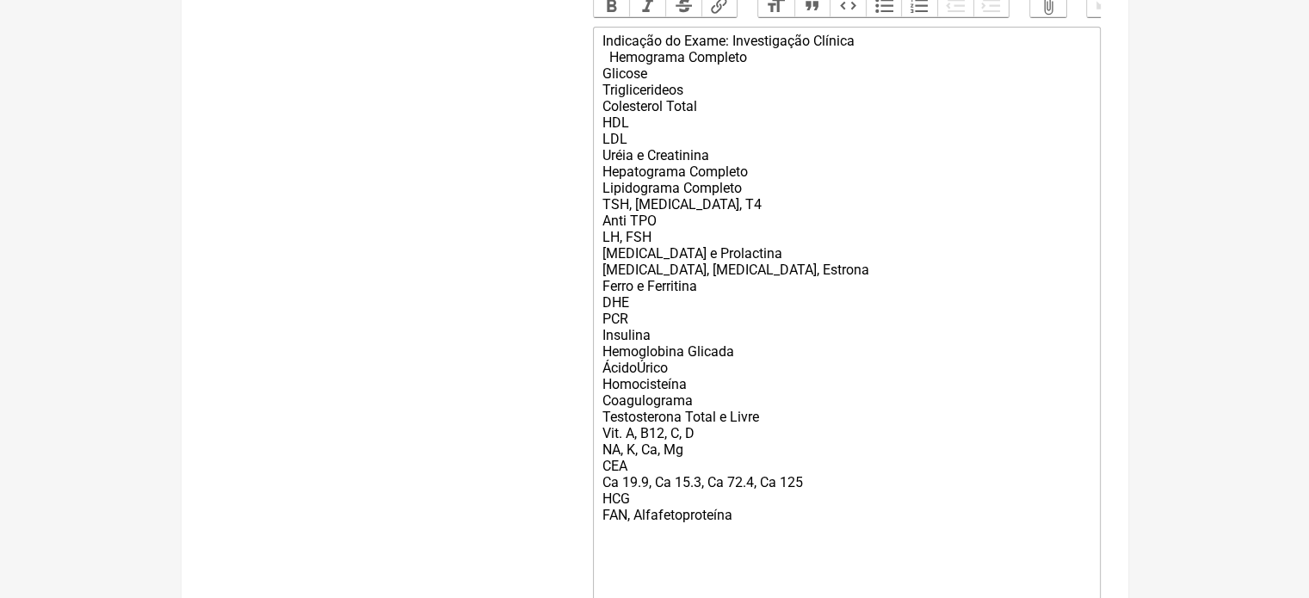
scroll to position [582, 0]
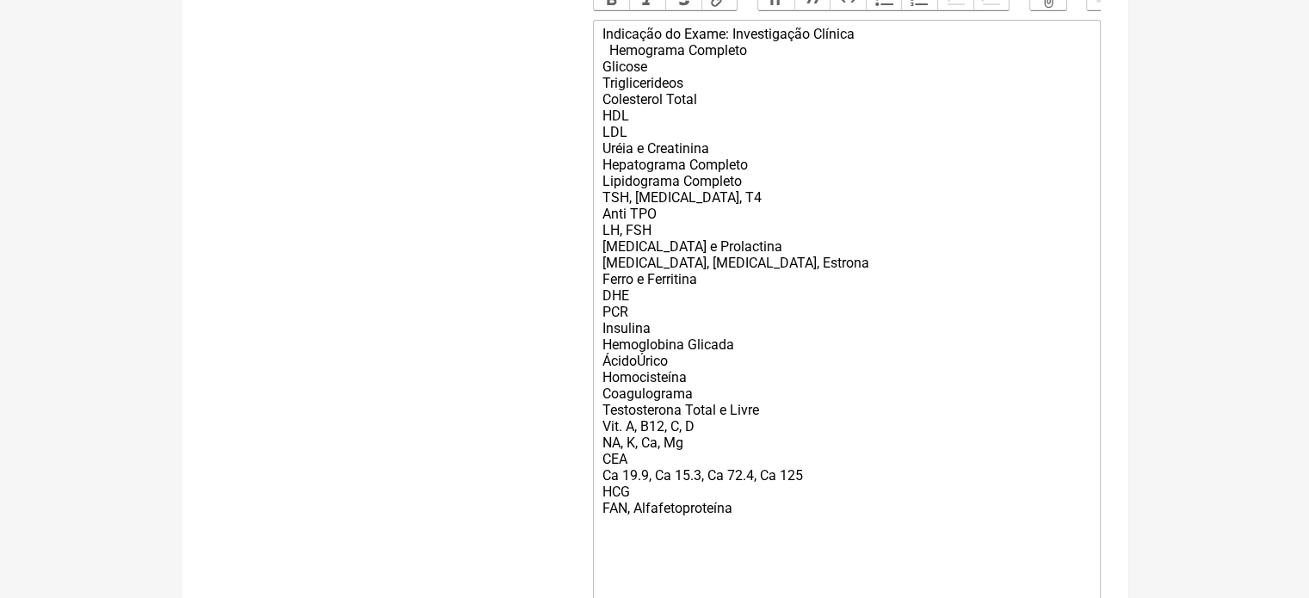
type input "[PERSON_NAME] do [PERSON_NAME]"
click at [804, 495] on div "Indicação do Exame: Investigação Clínica Hemograma Completo Glicose Triglicerid…" at bounding box center [845, 312] width 489 height 572
click at [710, 489] on div "Indicação do Exame: Investigação Clínica Hemograma Completo Glicose Triglicerid…" at bounding box center [845, 312] width 489 height 572
click at [744, 494] on div "Indicação do Exame: Investigação Clínica Hemograma Completo Glicose Triglicerid…" at bounding box center [845, 312] width 489 height 572
click at [670, 79] on div "Indicação do Exame: Investigação Clínica Hemograma Completo Glicose Triglicerid…" at bounding box center [845, 312] width 489 height 572
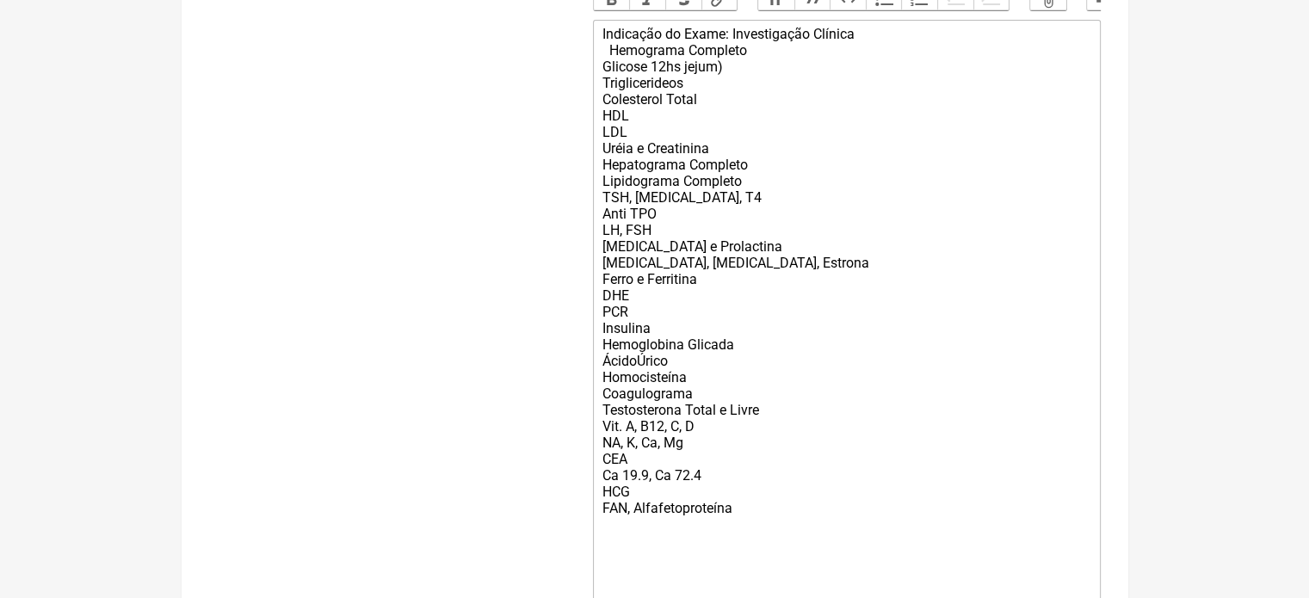
click at [649, 77] on div "Indicação do Exame: Investigação Clínica Hemograma Completo Glicose 12hs jejum)…" at bounding box center [845, 312] width 489 height 572
click at [647, 75] on div "Indicação do Exame: Investigação Clínica Hemograma Completo Glicose (12hs jejum…" at bounding box center [845, 312] width 489 height 572
click at [695, 196] on div "Indicação do Exame: Investigação Clínica Hemograma Completo Glicose (12hs jejum…" at bounding box center [845, 312] width 489 height 572
click at [634, 150] on div "Indicação do Exame: Investigação Clínica Hemograma Completo Glicose (12hs jejum…" at bounding box center [845, 312] width 489 height 572
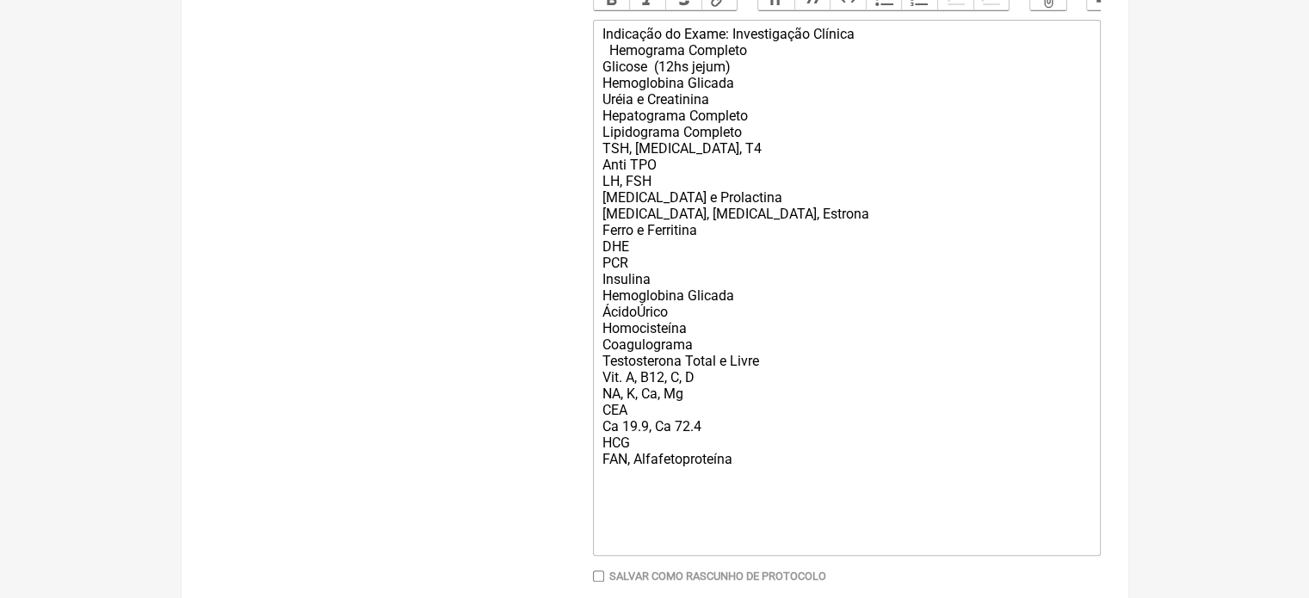
click at [671, 194] on div "Indicação do Exame: Investigação Clínica Hemograma Completo Glicose (12hs jejum…" at bounding box center [845, 287] width 489 height 523
click at [778, 228] on div "Indicação do Exame: Investigação Clínica Hemograma Completo Glicose (12hs jejum…" at bounding box center [845, 287] width 489 height 523
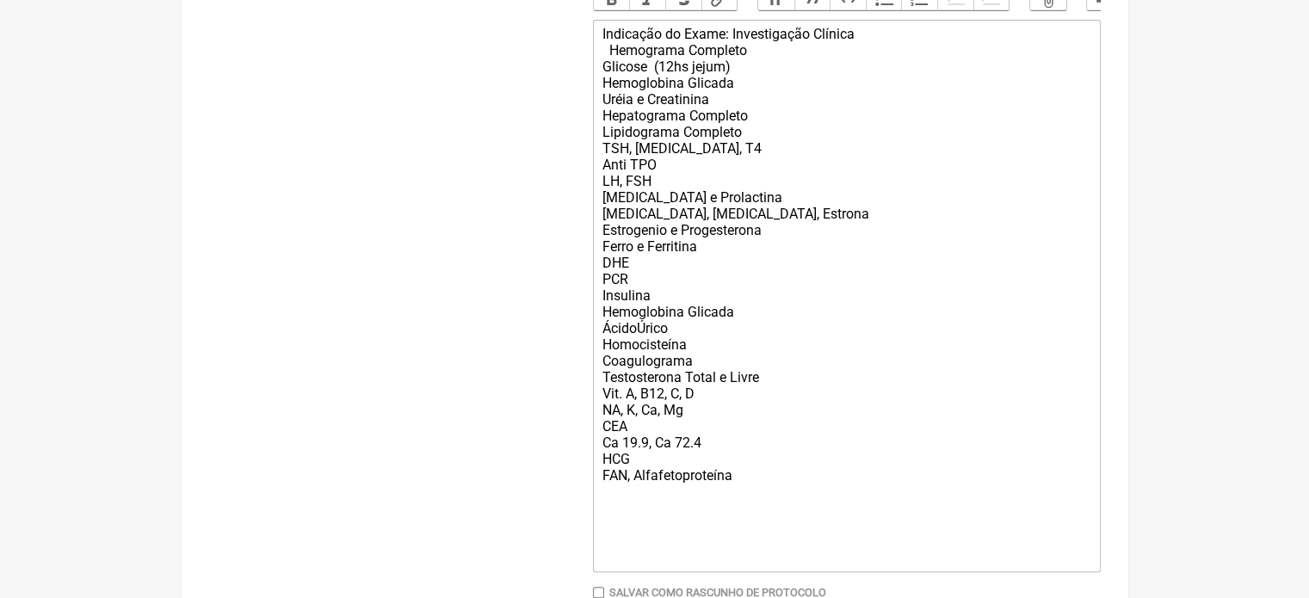
click at [635, 342] on div "Indicação do Exame: Investigação Clínica Hemograma Completo Glicose (12hs jejum…" at bounding box center [845, 295] width 489 height 539
click at [746, 329] on div "Indicação do Exame: Investigação Clínica Hemograma Completo Glicose (12hs jejum…" at bounding box center [845, 295] width 489 height 539
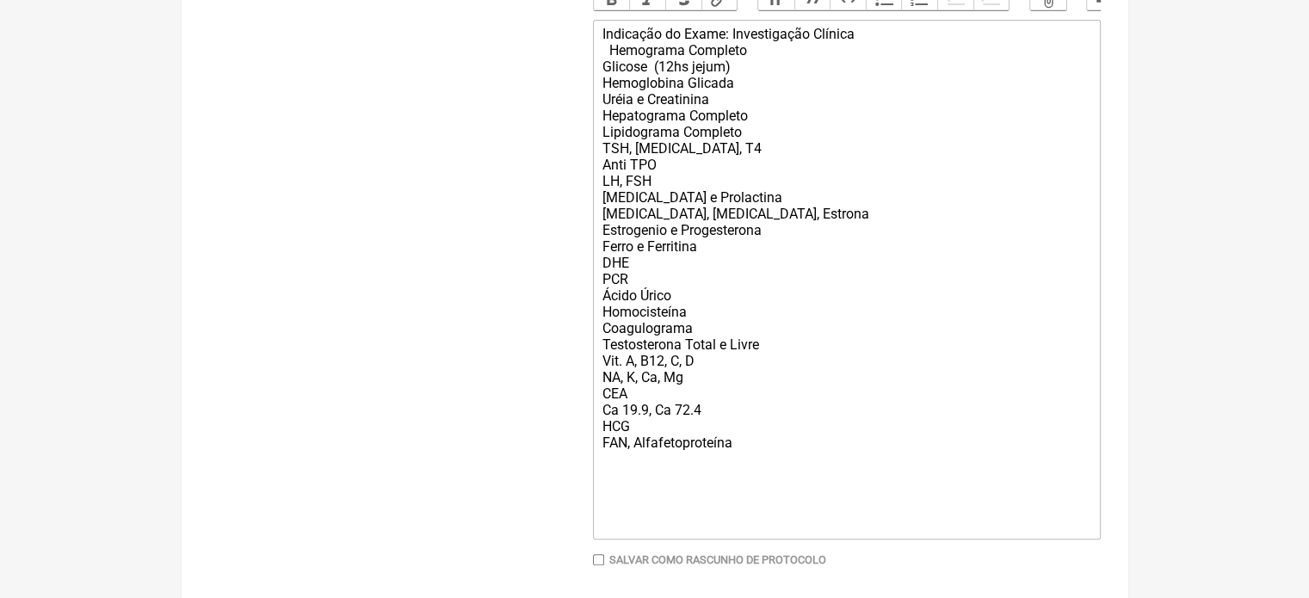
click at [767, 366] on div "Indicação do Exame: Investigação Clínica Hemograma Completo Glicose (12hs jejum…" at bounding box center [845, 279] width 489 height 507
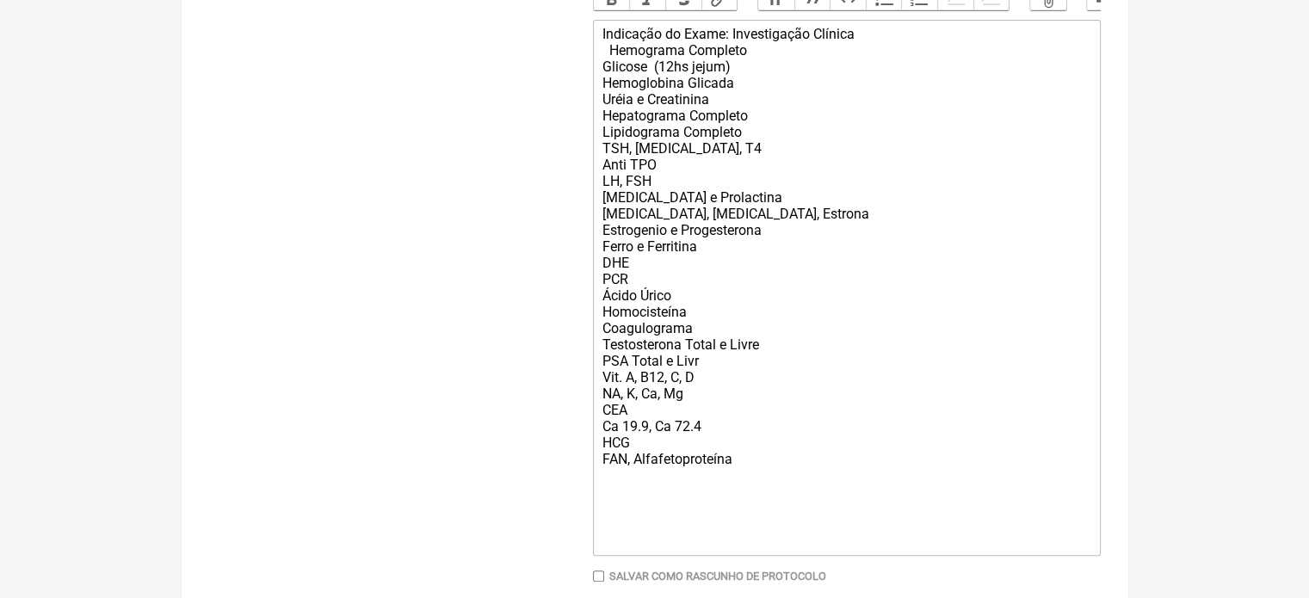
type trix-editor "<div>Indicação do Exame: Investigação Clínica&nbsp; &nbsp; &nbsp; &nbsp; &nbsp;…"
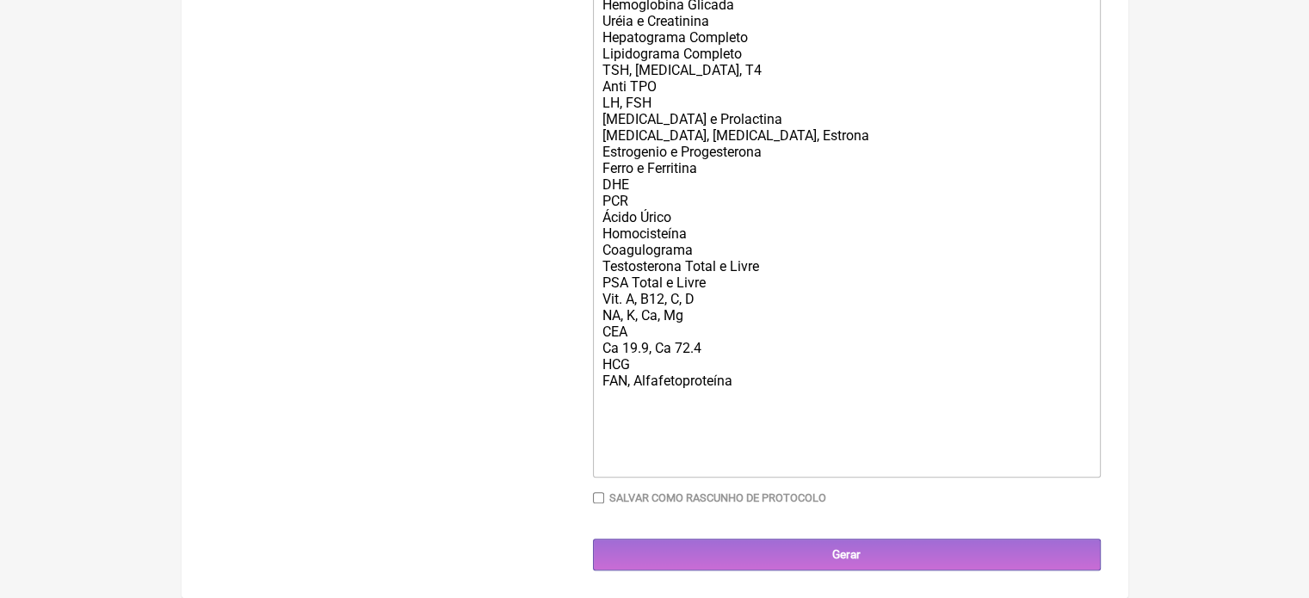
scroll to position [678, 0]
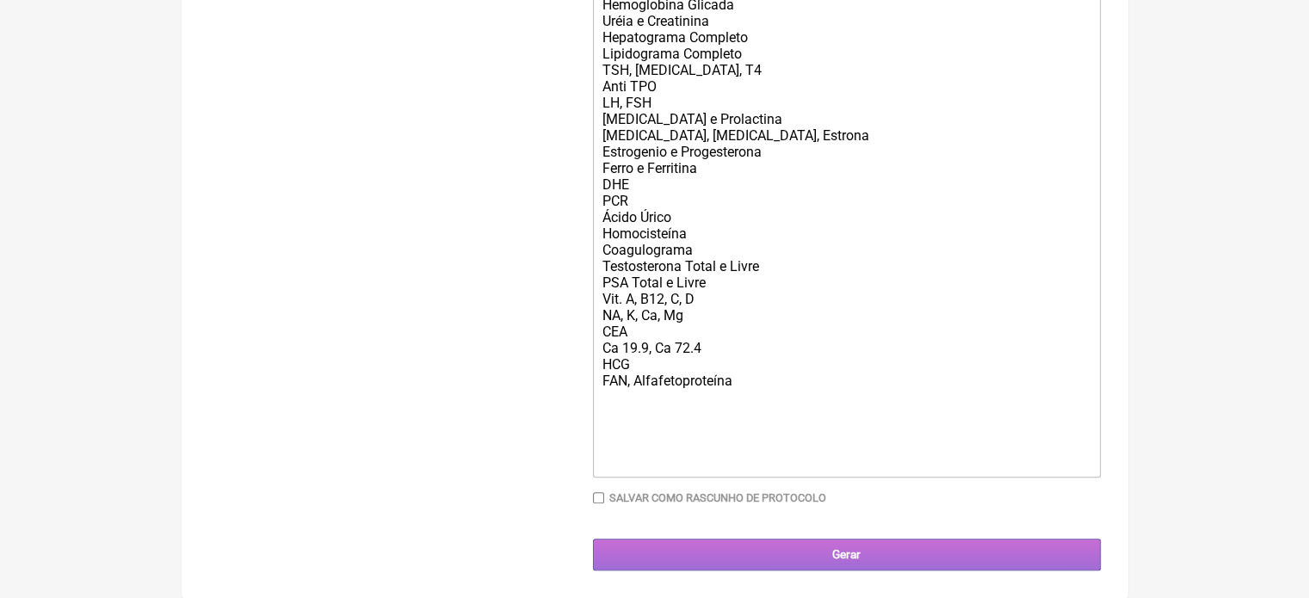
click at [805, 558] on input "Gerar" at bounding box center [847, 555] width 508 height 32
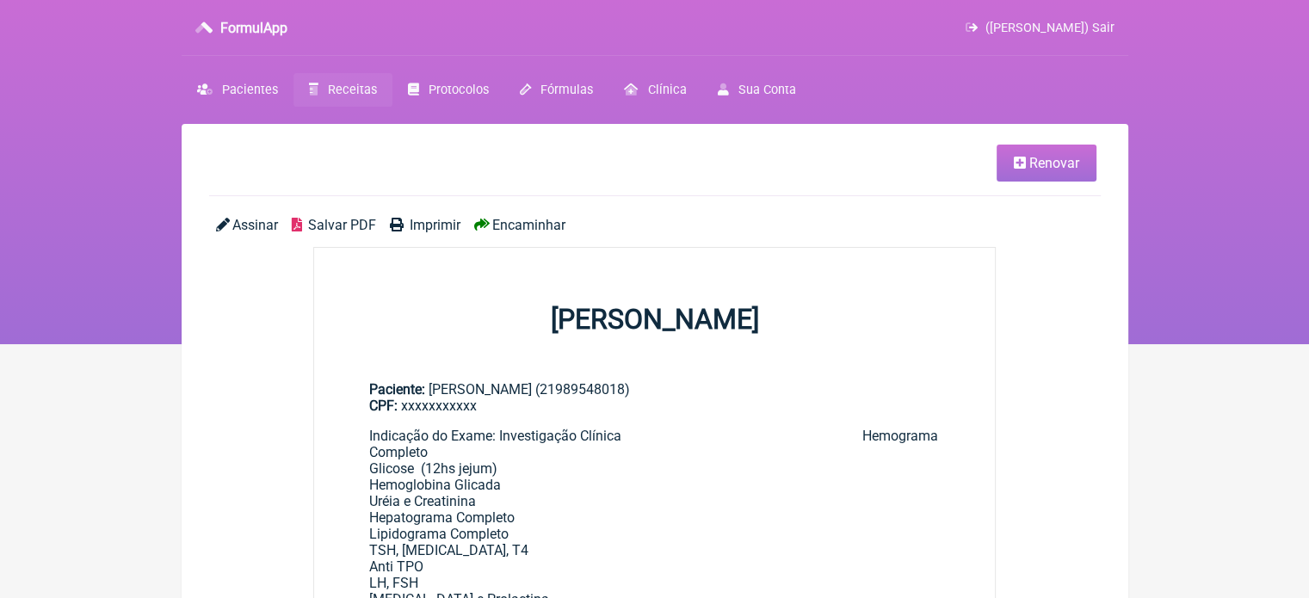
click at [518, 222] on span "Encaminhar" at bounding box center [528, 225] width 73 height 16
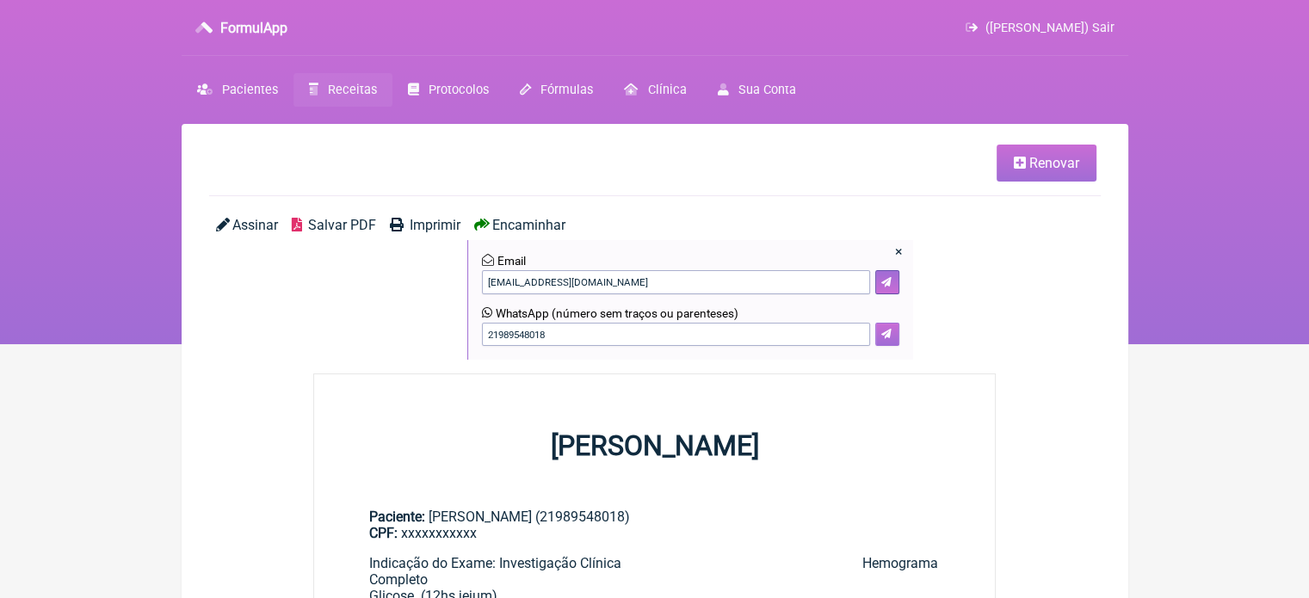
click at [881, 327] on button at bounding box center [887, 335] width 24 height 24
